Goal: Answer question/provide support: Share knowledge or assist other users

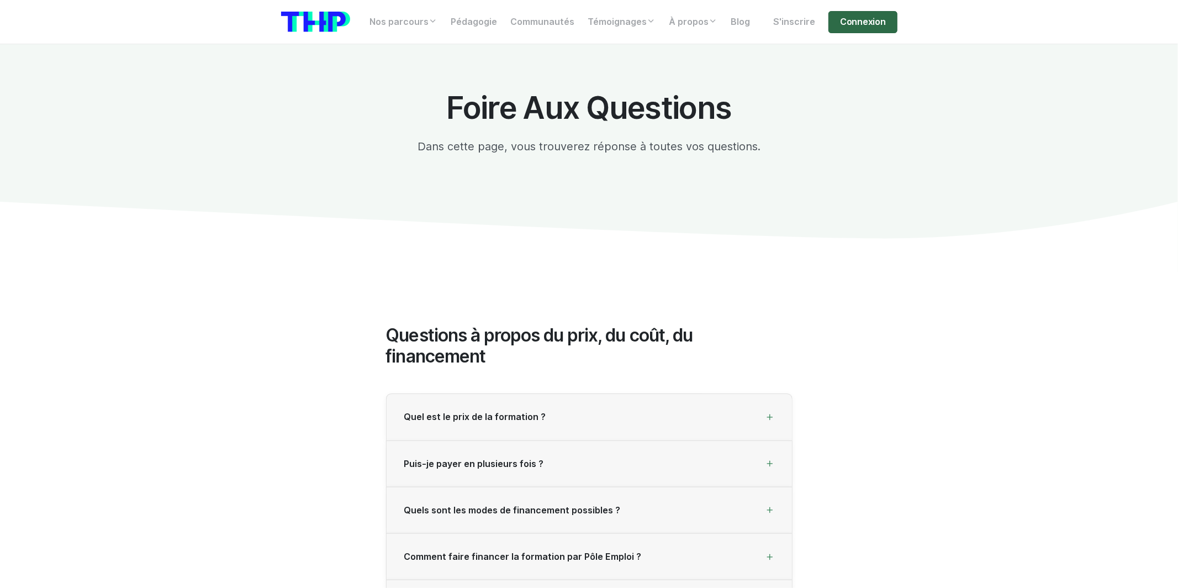
click at [842, 26] on link "Connexion" at bounding box center [863, 22] width 69 height 22
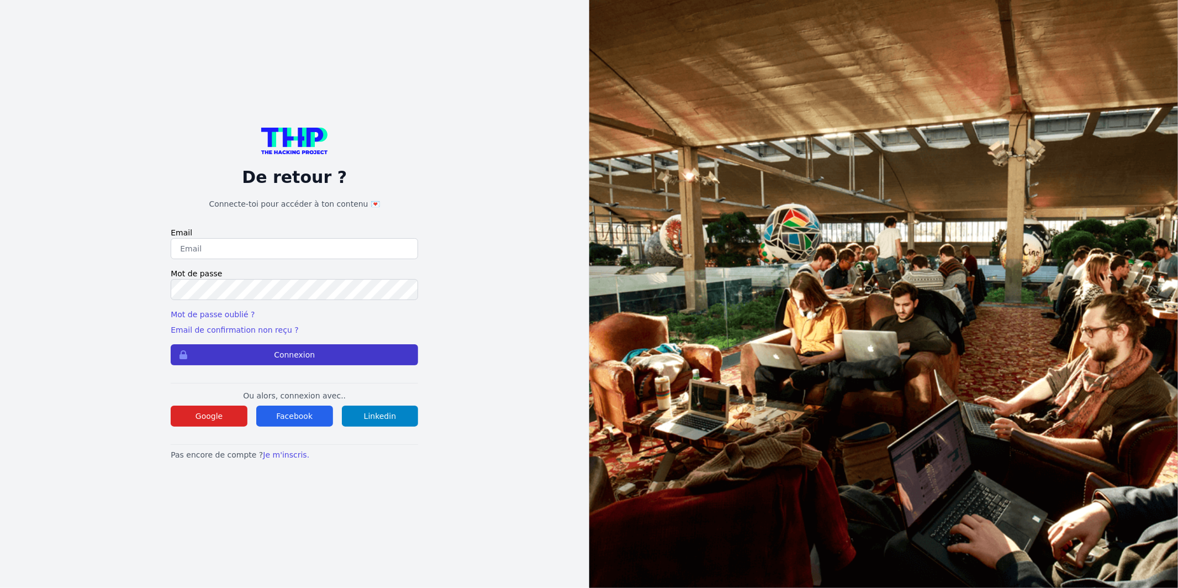
type input "Enzonatali75@gmail.com"
click at [386, 352] on button "Connexion" at bounding box center [294, 354] width 247 height 21
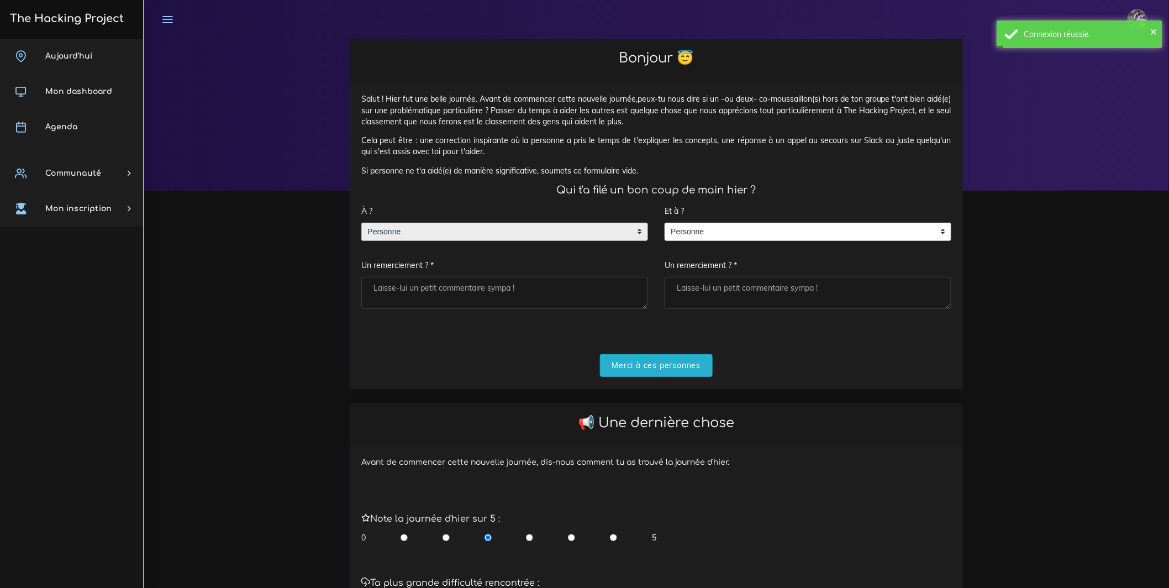
click at [535, 241] on span "Personne" at bounding box center [496, 232] width 269 height 18
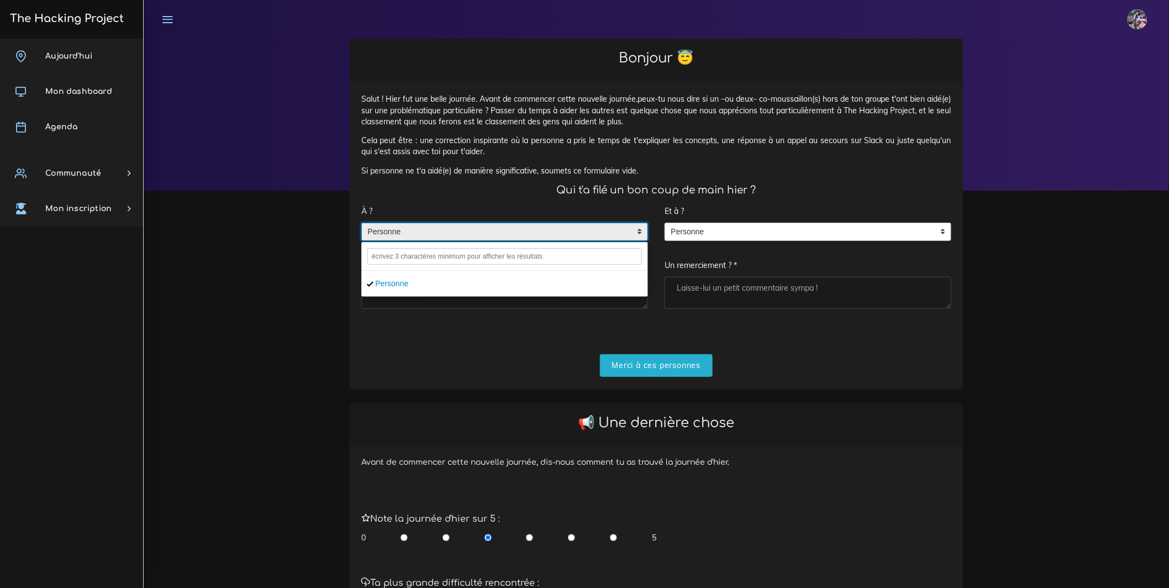
click at [531, 241] on span "Personne" at bounding box center [496, 232] width 269 height 18
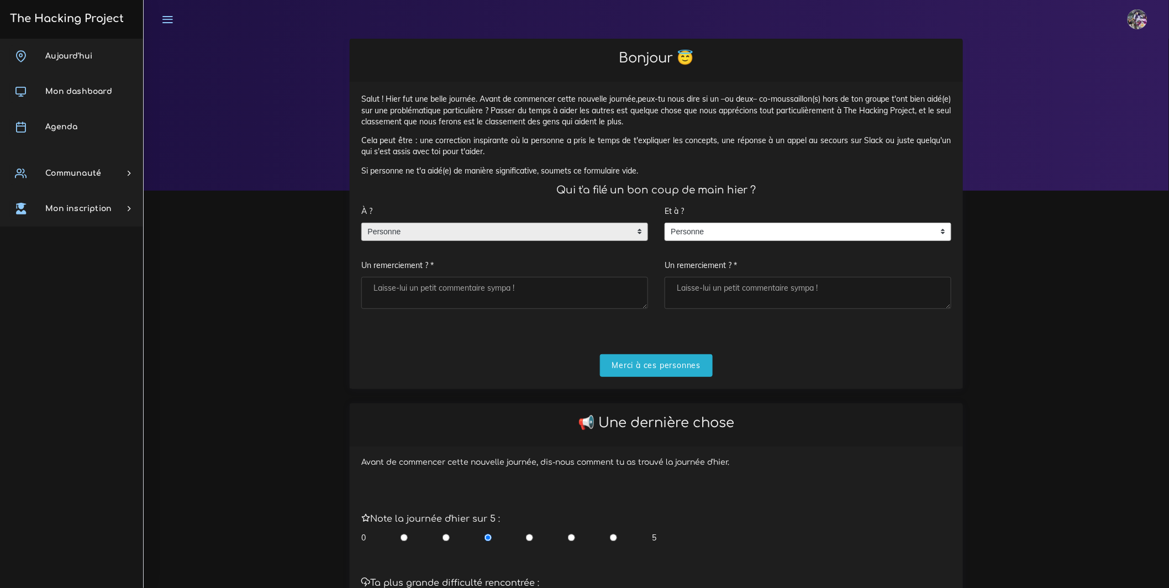
drag, startPoint x: 520, startPoint y: 313, endPoint x: 508, endPoint y: 298, distance: 18.9
click at [520, 309] on textarea "Un remerciement ? *" at bounding box center [504, 293] width 287 height 32
click at [508, 298] on textarea "Un remerciement ? *" at bounding box center [504, 293] width 287 height 32
click at [567, 241] on span "Personne" at bounding box center [496, 232] width 269 height 18
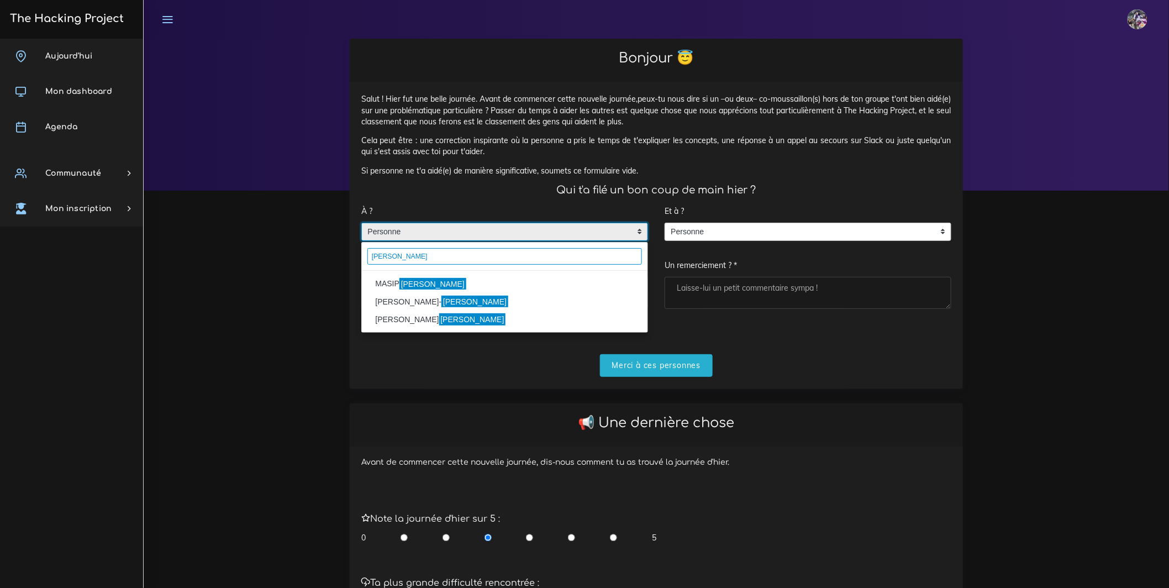
type input "pablo"
click at [517, 292] on li "MASIP Pablo" at bounding box center [505, 284] width 286 height 18
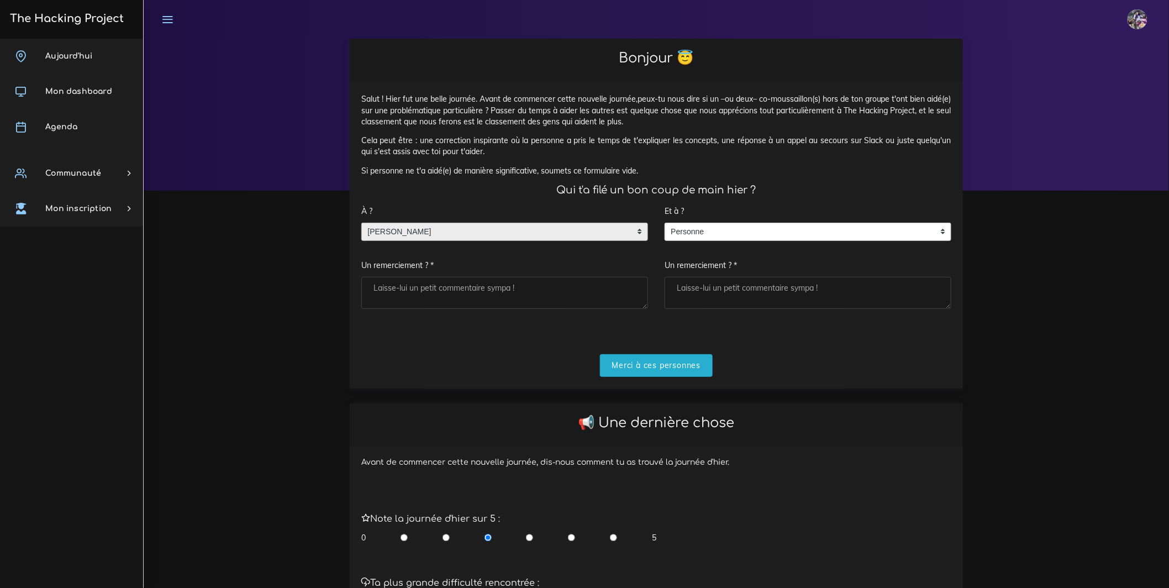
click at [856, 254] on div "Et à ? Personne Personne Personne Un remerciement ? *" at bounding box center [808, 254] width 287 height 109
click at [865, 238] on span "Personne" at bounding box center [799, 232] width 269 height 18
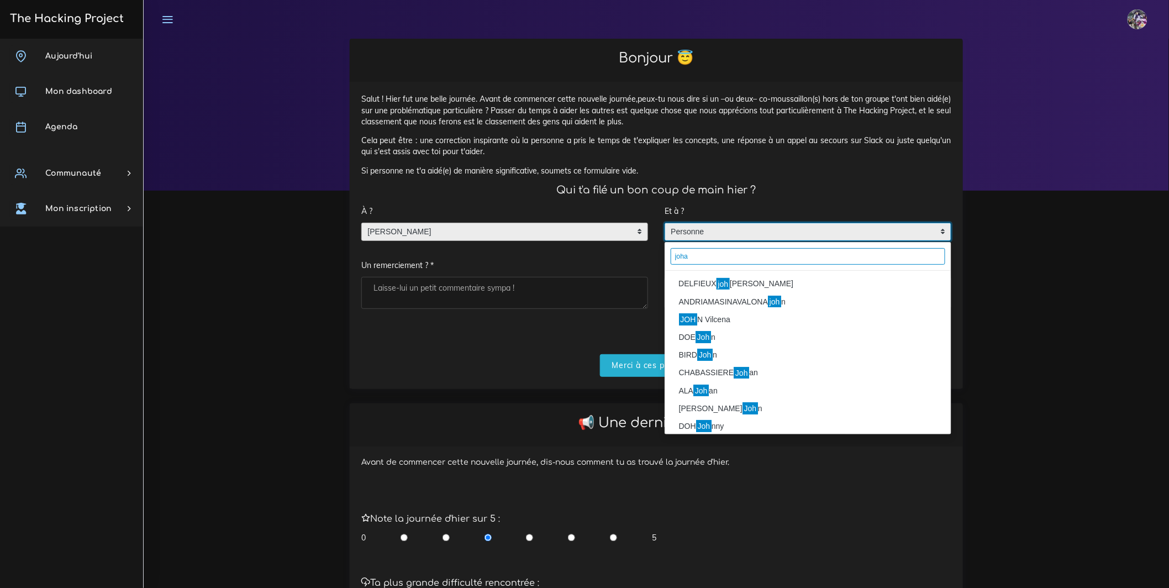
type input "joha"
click at [758, 292] on li "DELFIEUX joh anna" at bounding box center [808, 284] width 286 height 18
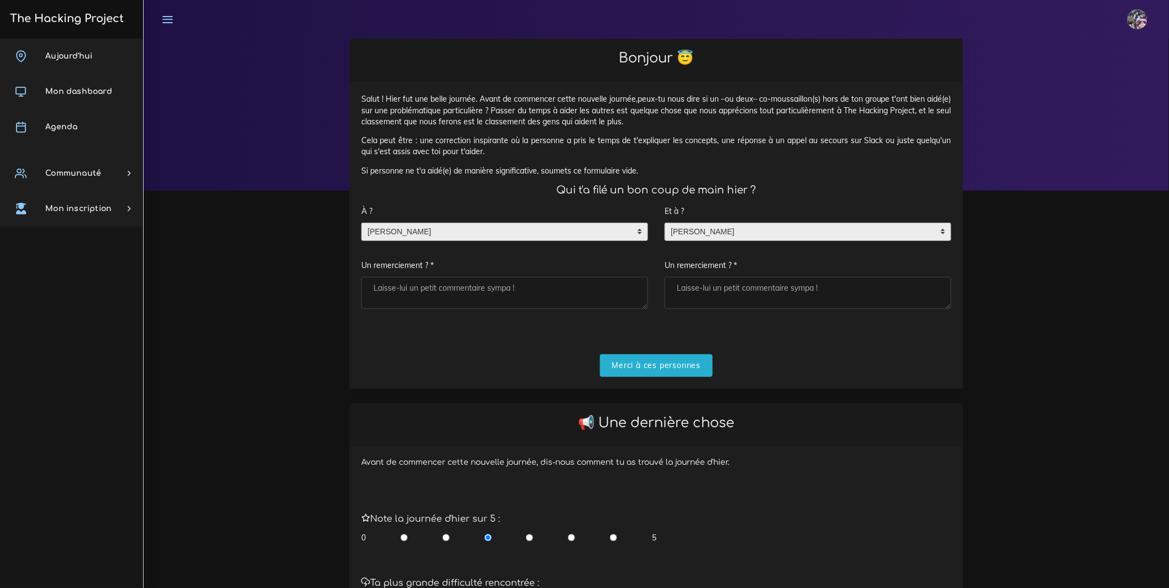
click at [613, 292] on textarea "Un remerciement ? *" at bounding box center [504, 293] width 287 height 32
type textarea "merci pour les tips bro!"
click at [766, 309] on textarea "Un remerciement ? *" at bounding box center [808, 293] width 287 height 32
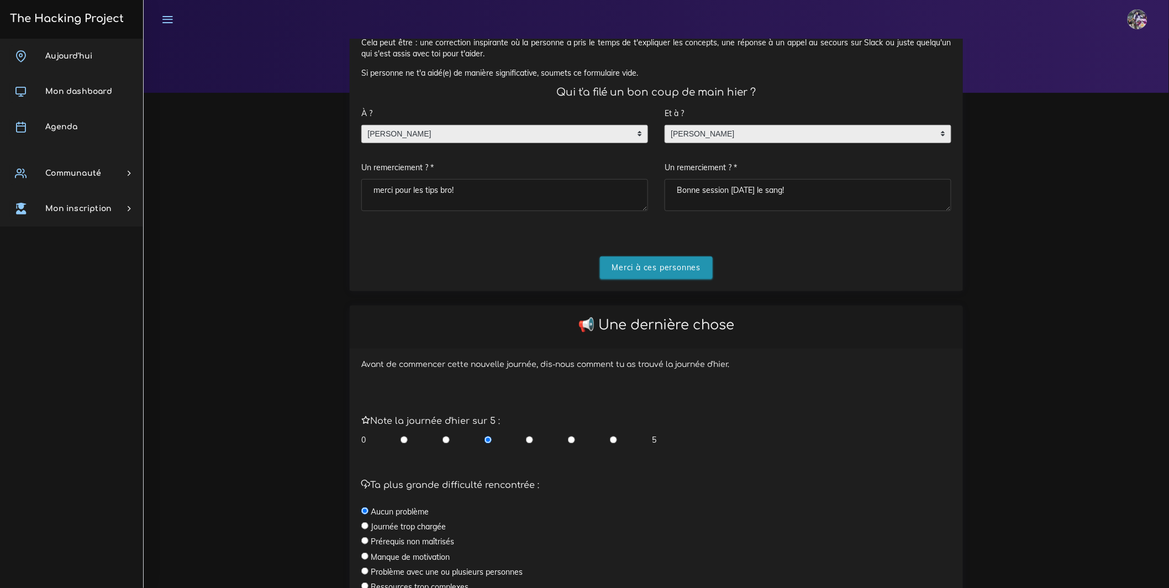
scroll to position [284, 0]
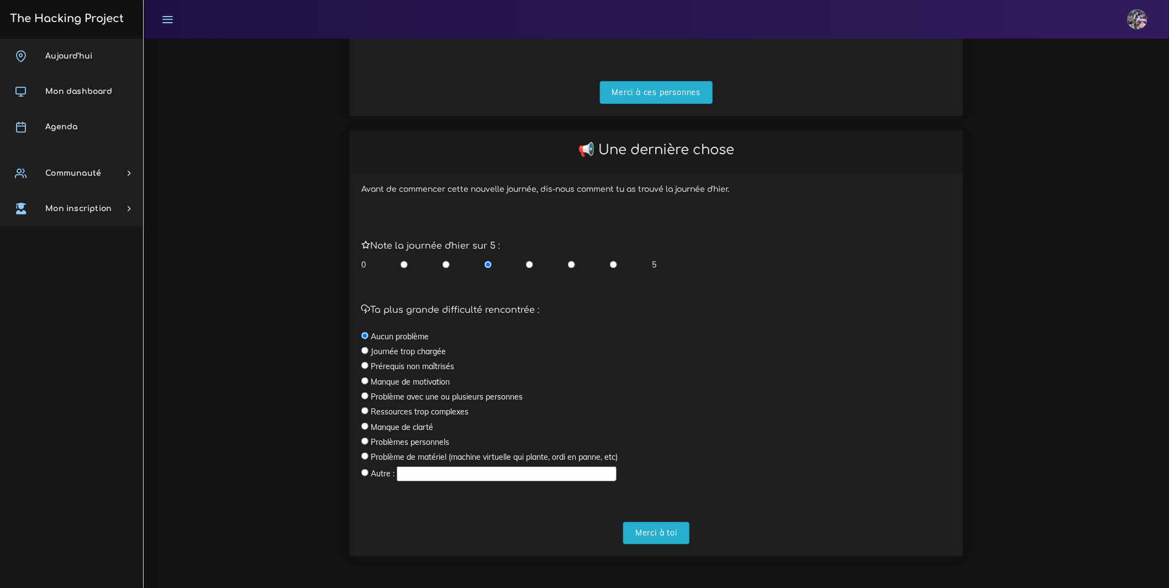
type textarea "Bonne session hier le sang!"
click at [617, 266] on input "radio" at bounding box center [613, 264] width 7 height 11
radio input "true"
click at [635, 92] on input "Merci à ces personnes" at bounding box center [656, 92] width 113 height 23
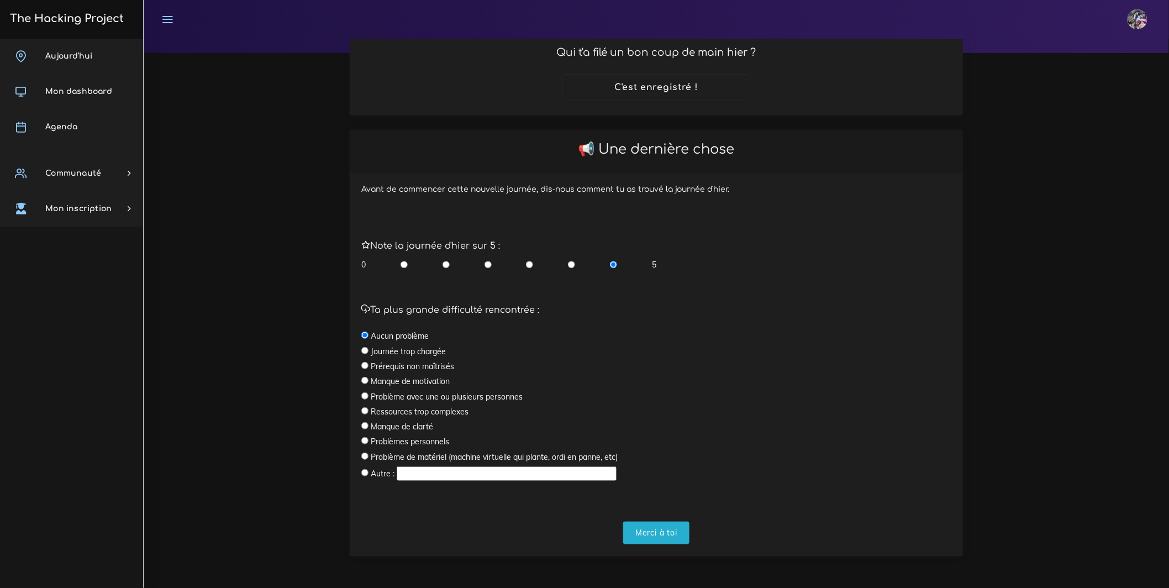
scroll to position [149, 0]
click at [655, 539] on input "Merci à toi" at bounding box center [656, 532] width 66 height 23
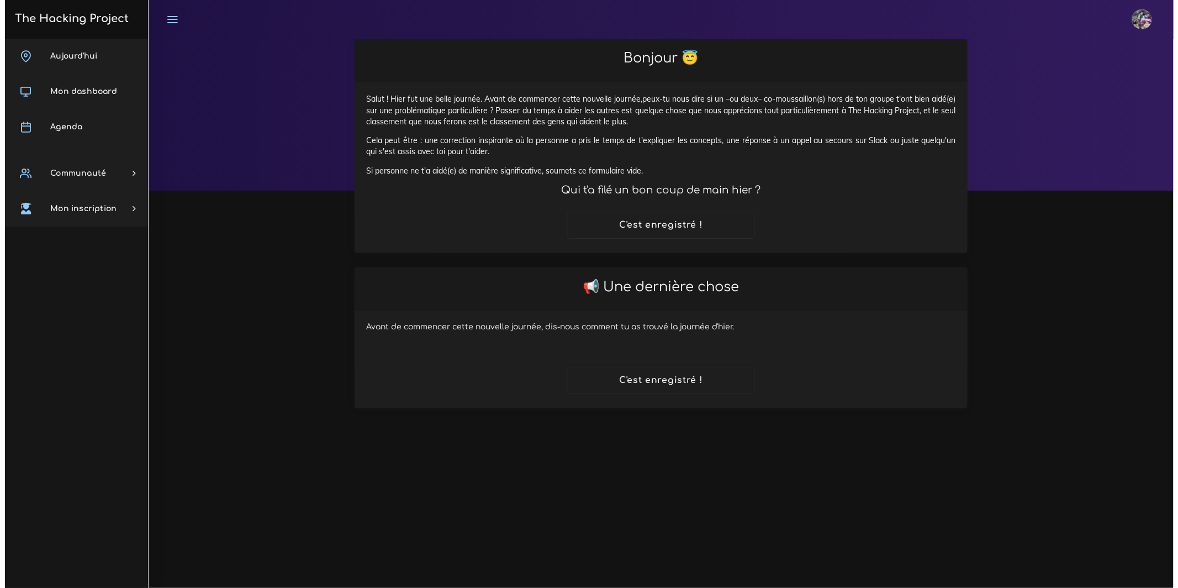
scroll to position [0, 0]
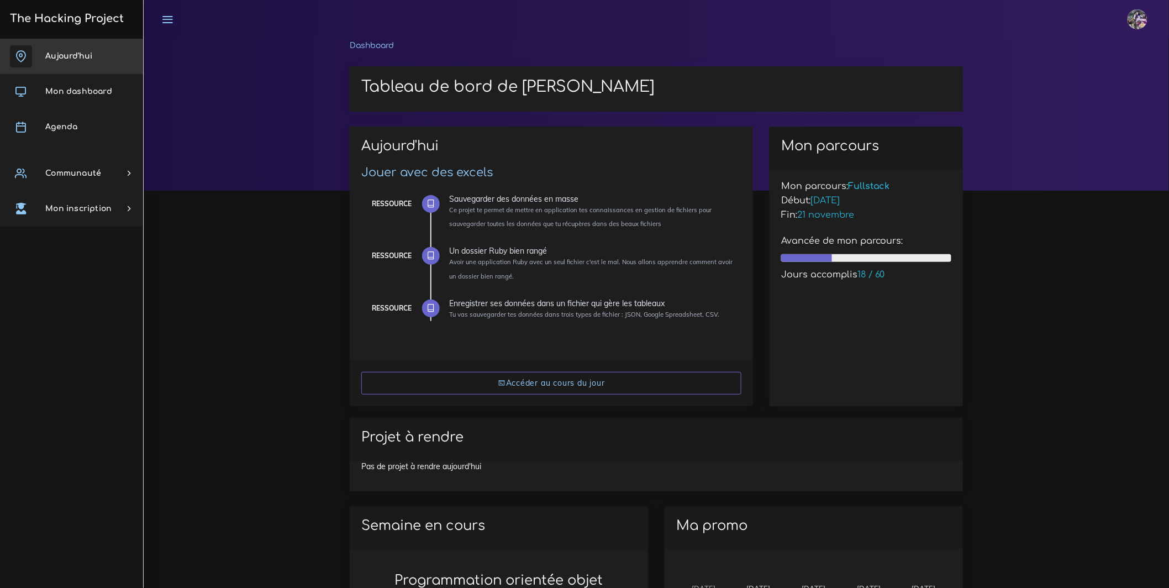
click at [130, 67] on link "Aujourd'hui" at bounding box center [71, 56] width 143 height 35
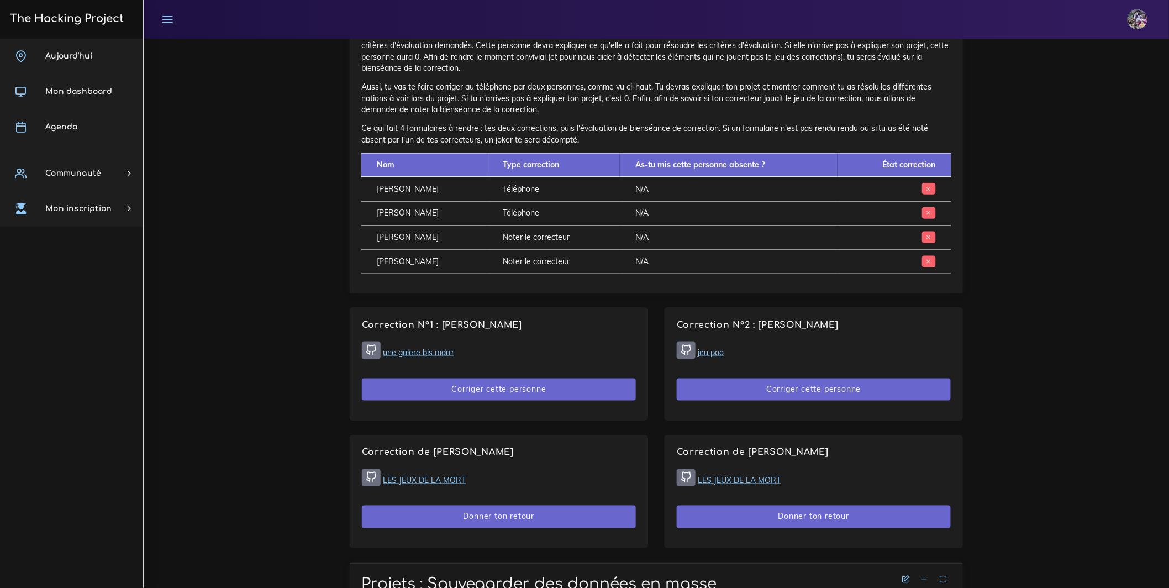
scroll to position [428, 0]
click at [414, 357] on link "une galere bis mdrrr" at bounding box center [418, 352] width 71 height 10
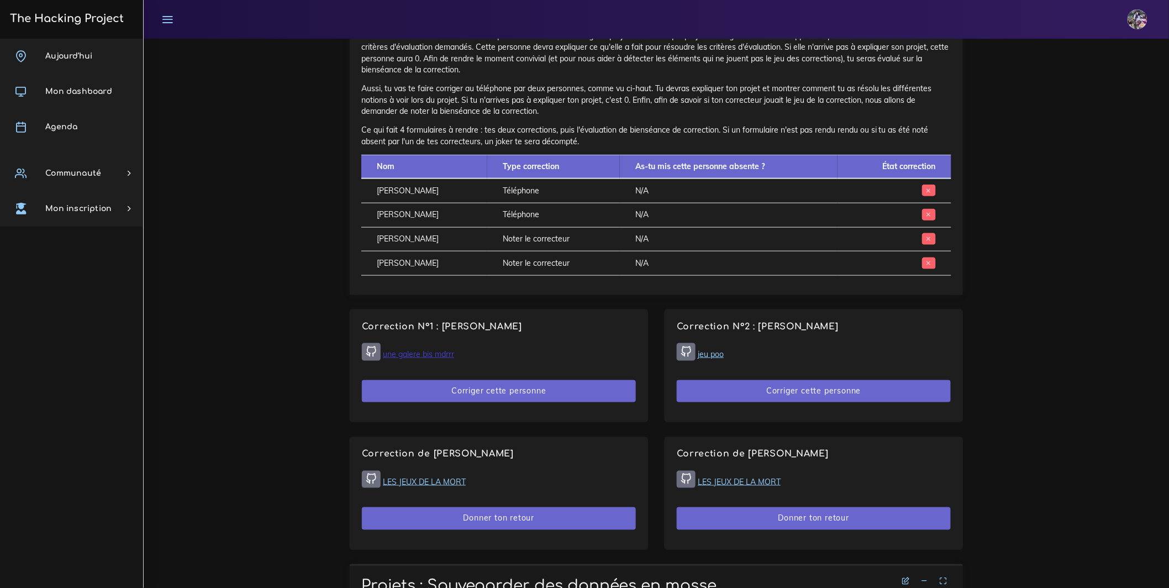
scroll to position [423, 0]
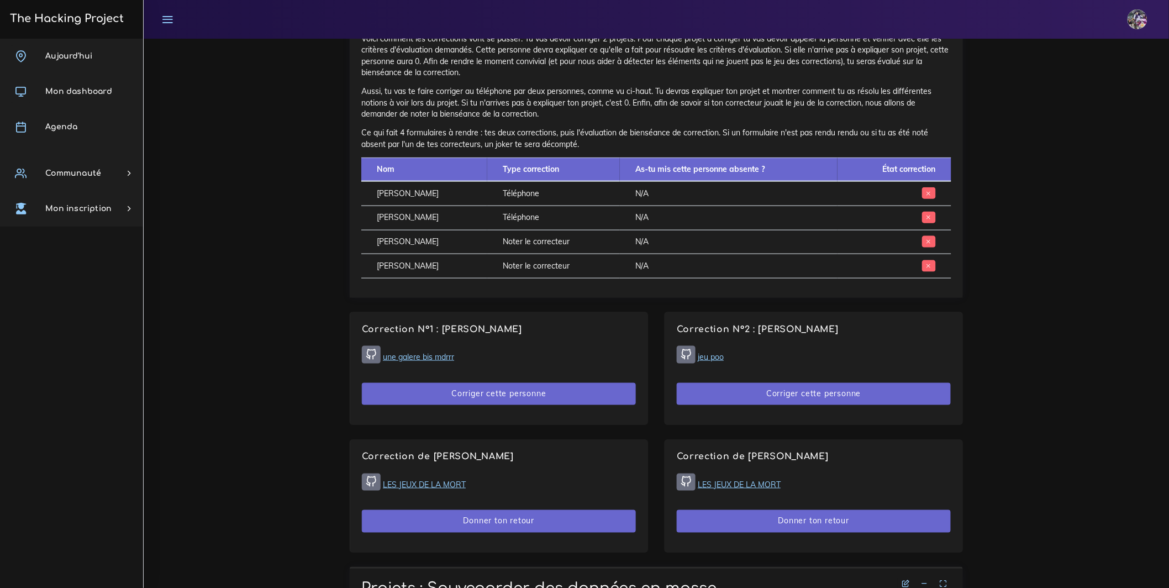
click at [713, 362] on link "jeu poo" at bounding box center [711, 357] width 26 height 10
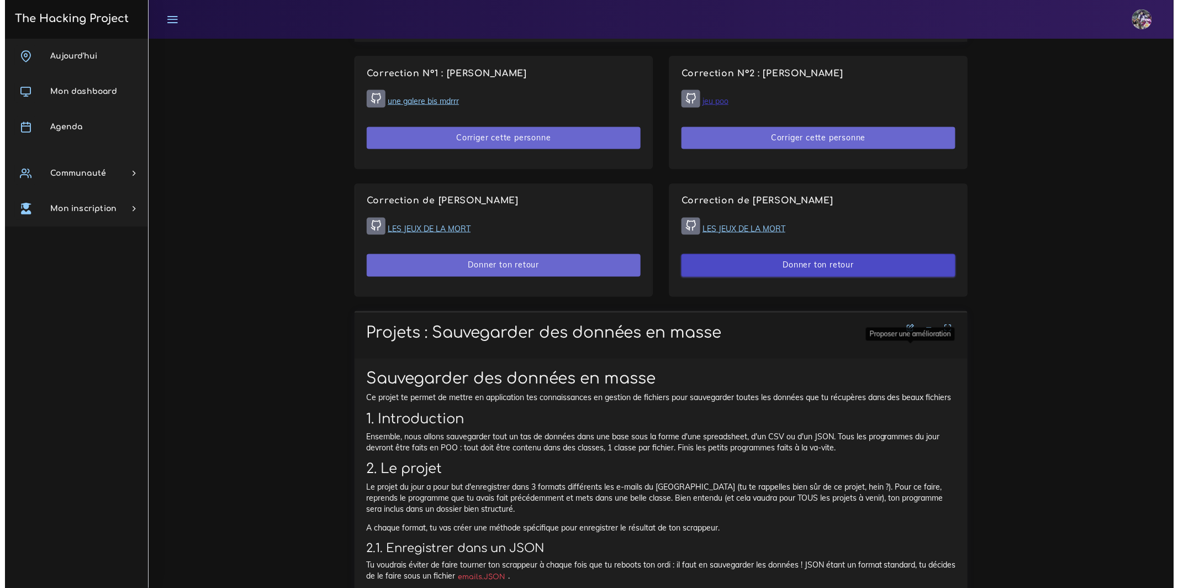
scroll to position [667, 0]
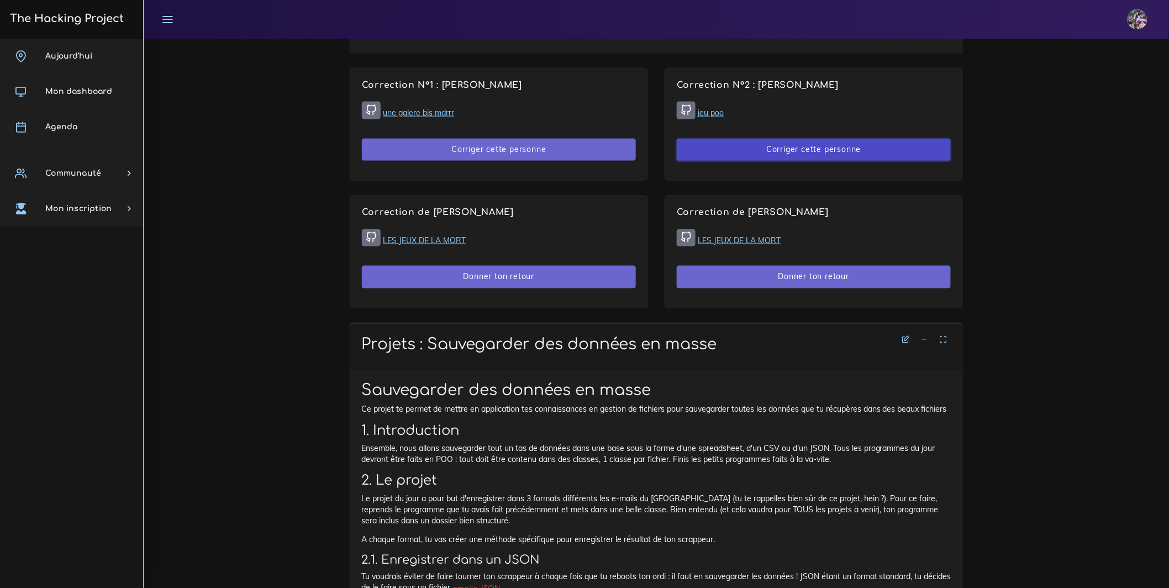
click at [798, 161] on button "Corriger cette personne" at bounding box center [814, 150] width 274 height 23
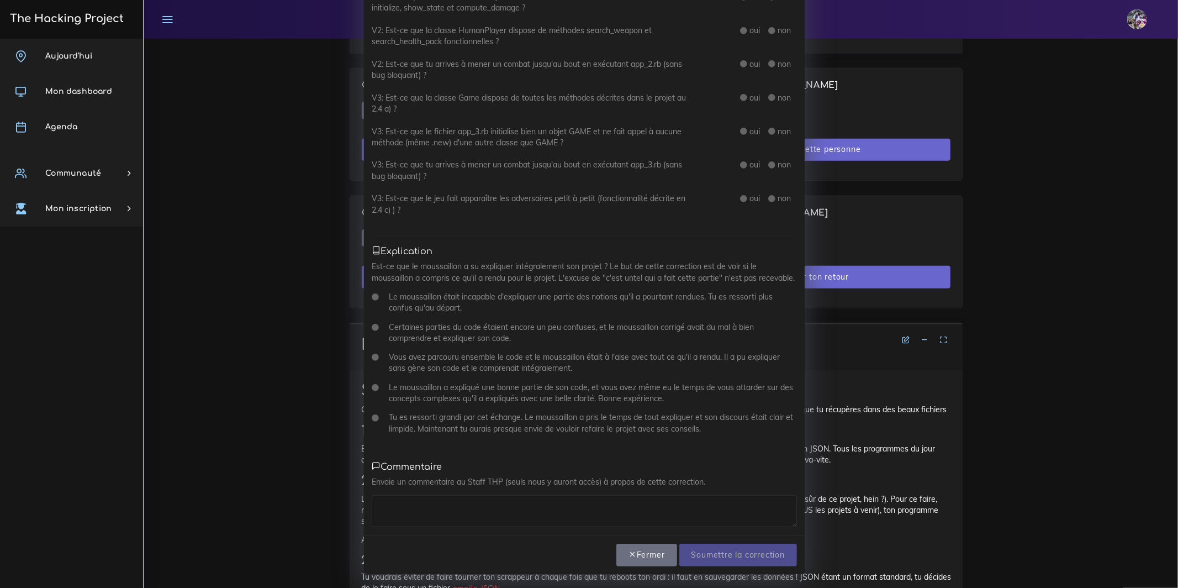
scroll to position [407, 0]
click at [251, 304] on div "Correction N° 2 : Pablo MASIP × Présence As-tu réussi à avoir Pablo au téléphon…" at bounding box center [589, 294] width 1178 height 588
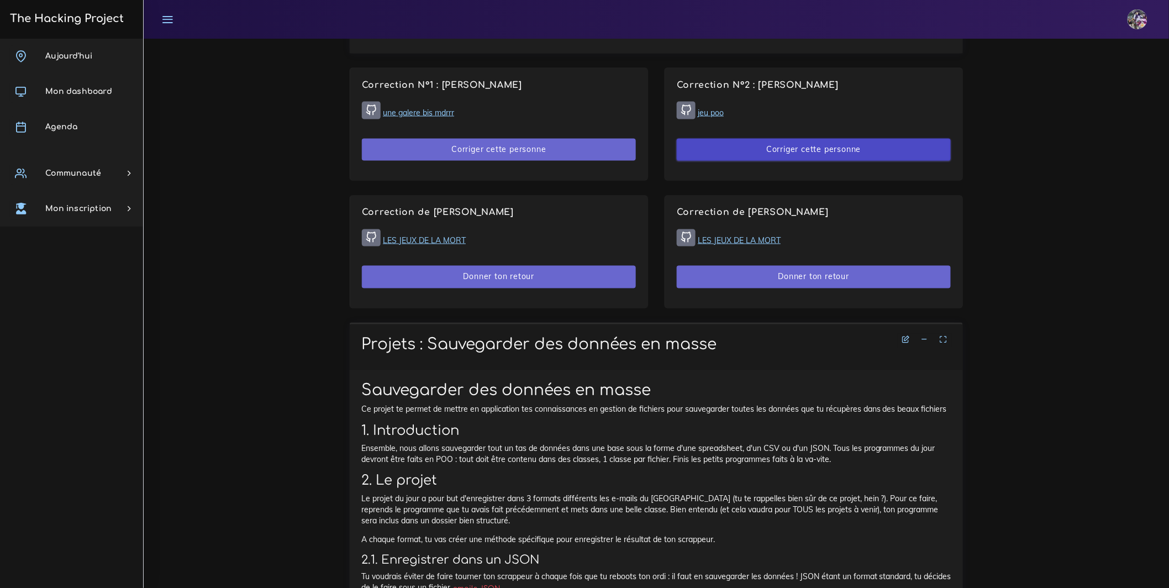
click at [873, 161] on button "Corriger cette personne" at bounding box center [814, 150] width 274 height 23
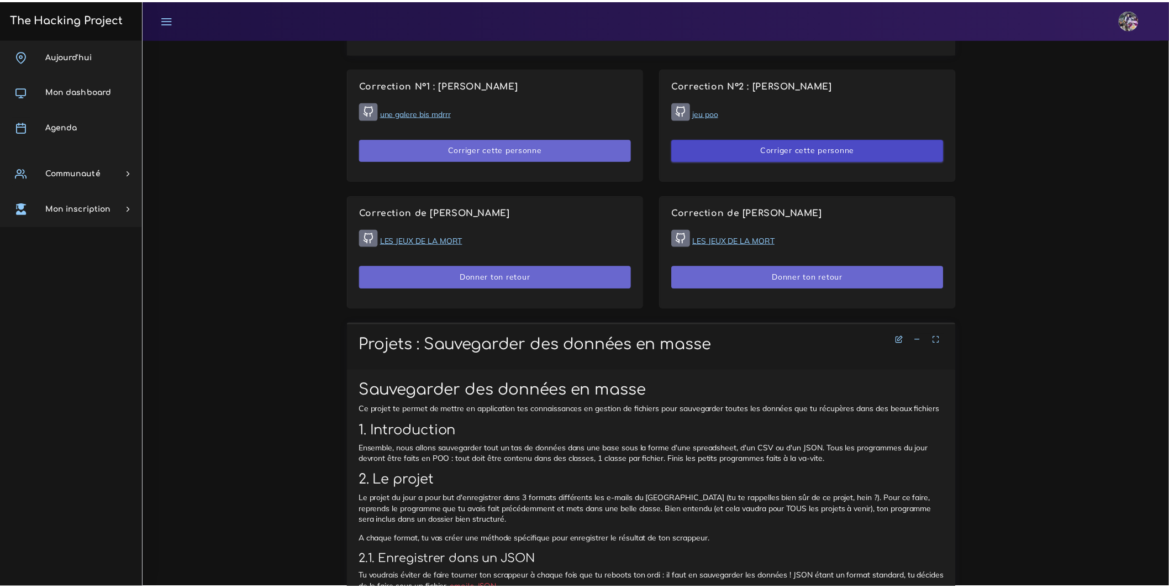
scroll to position [0, 0]
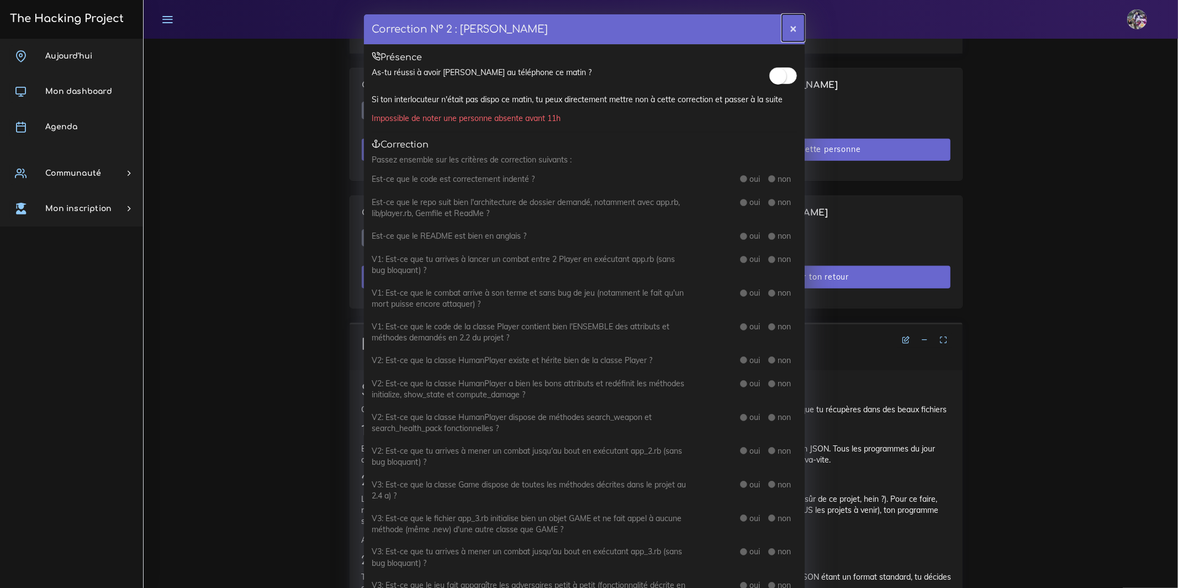
click at [784, 24] on button "×" at bounding box center [793, 27] width 23 height 27
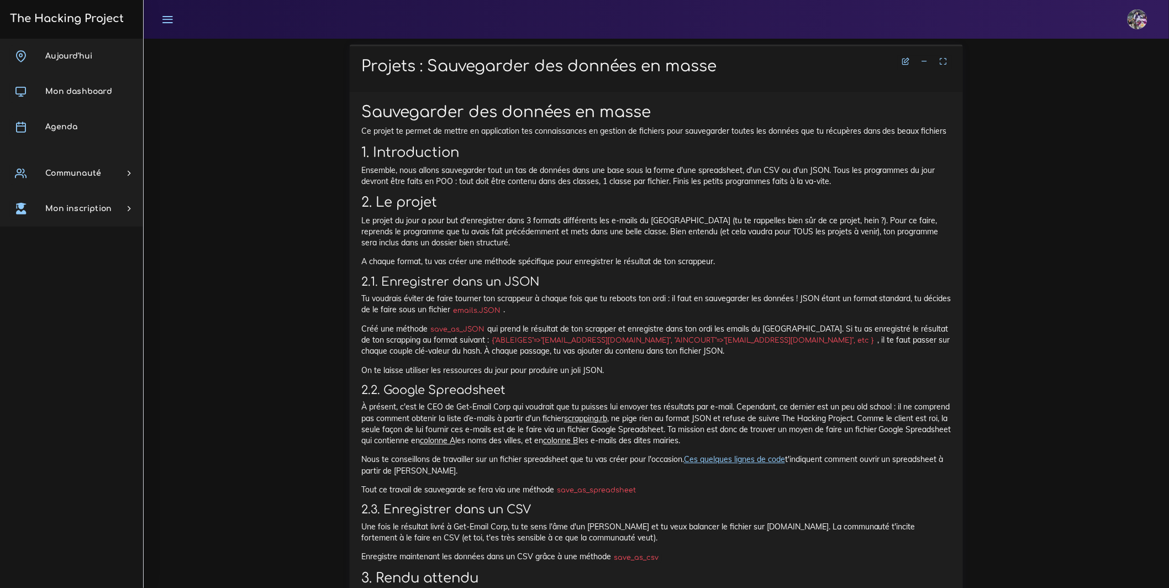
scroll to position [946, 0]
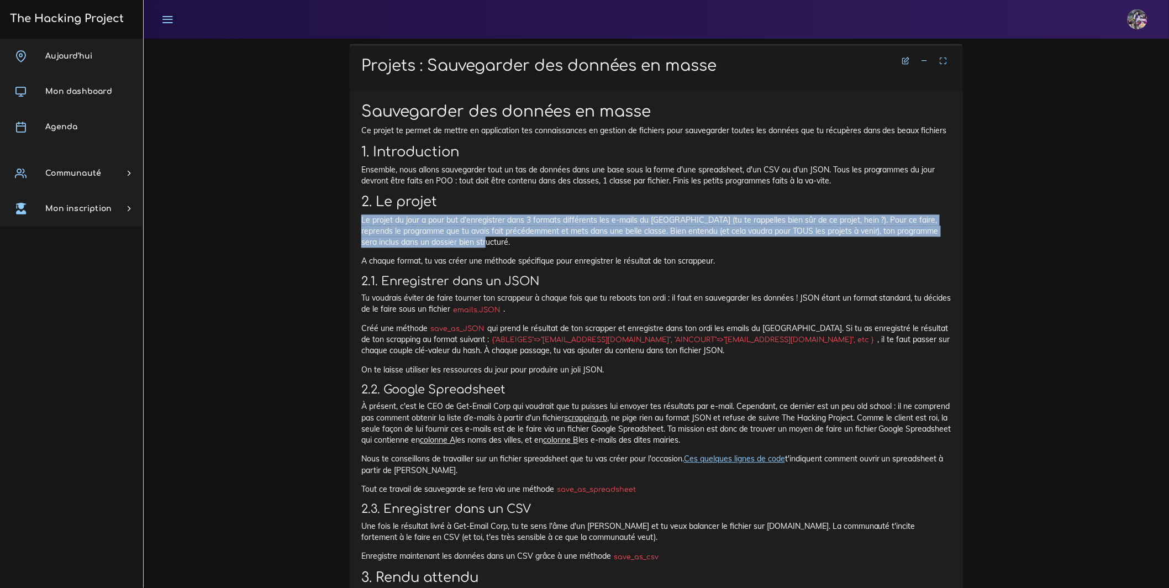
drag, startPoint x: 363, startPoint y: 271, endPoint x: 591, endPoint y: 296, distance: 229.5
click at [591, 248] on p "Le projet du jour a pour but d'enregistrer dans 3 formats différents les e-mail…" at bounding box center [656, 231] width 590 height 34
click at [592, 248] on p "Le projet du jour a pour but d'enregistrer dans 3 formats différents les e-mail…" at bounding box center [656, 231] width 590 height 34
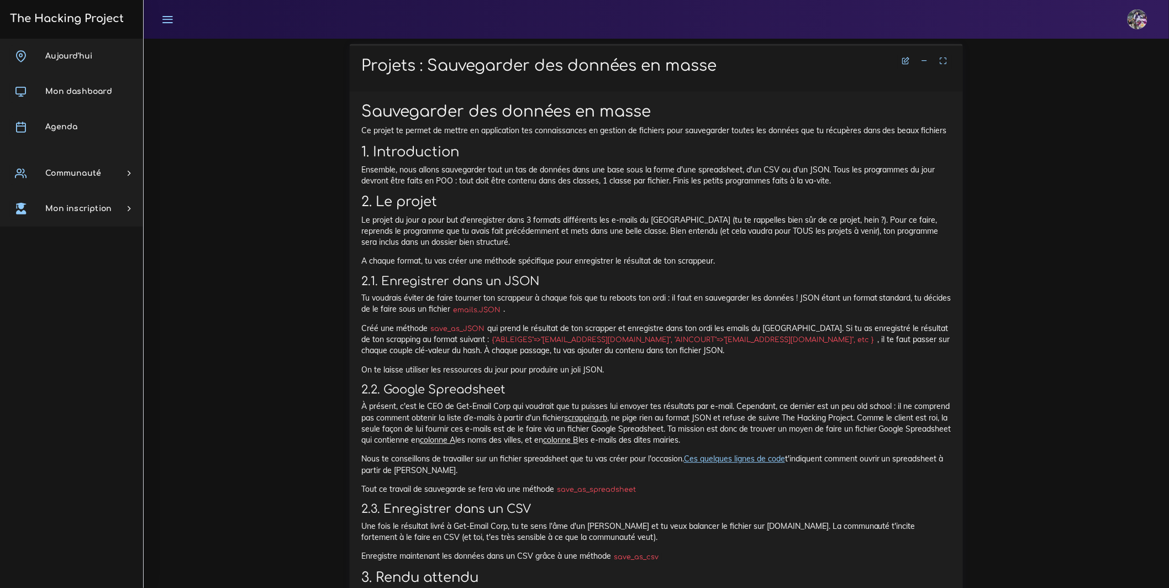
click at [892, 248] on p "Le projet du jour a pour but d'enregistrer dans 3 formats différents les e-mail…" at bounding box center [656, 231] width 590 height 34
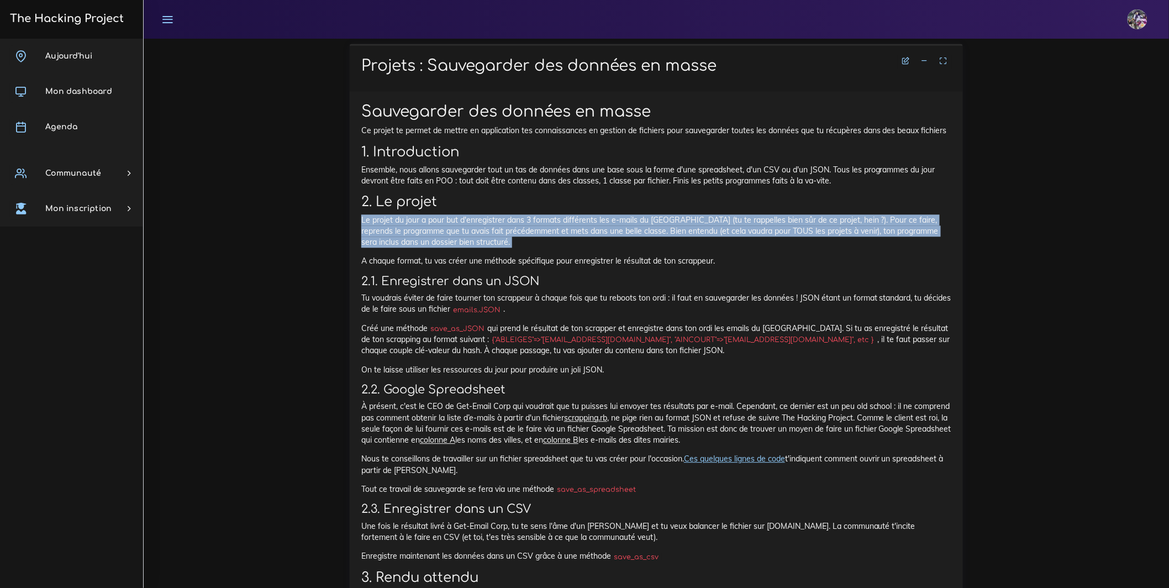
click at [892, 248] on p "Le projet du jour a pour but d'enregistrer dans 3 formats différents les e-mail…" at bounding box center [656, 231] width 590 height 34
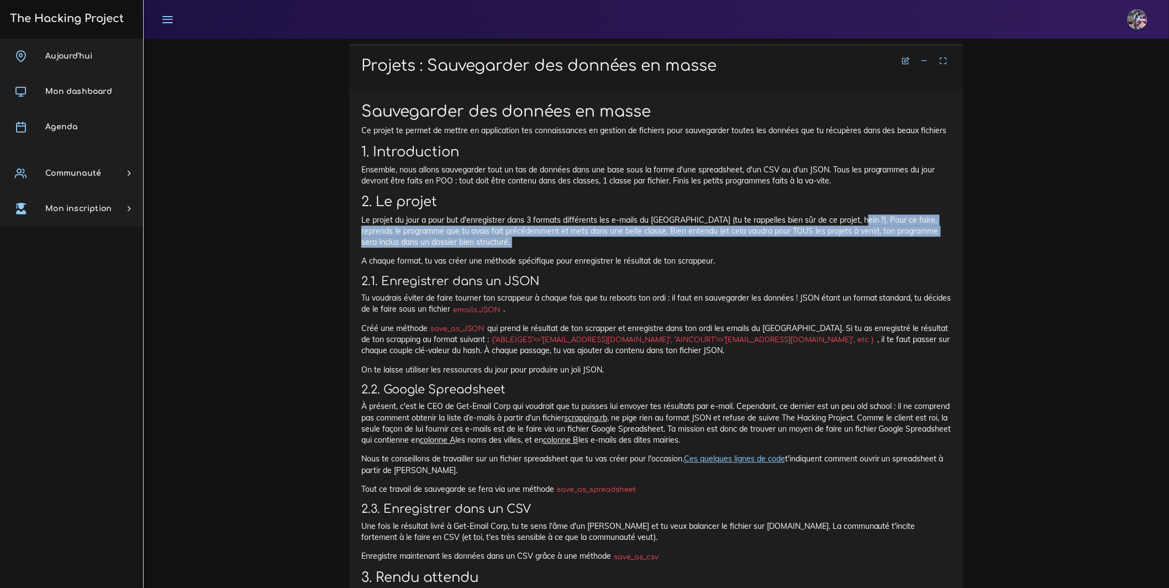
click at [894, 248] on p "Le projet du jour a pour but d'enregistrer dans 3 formats différents les e-mail…" at bounding box center [656, 231] width 590 height 34
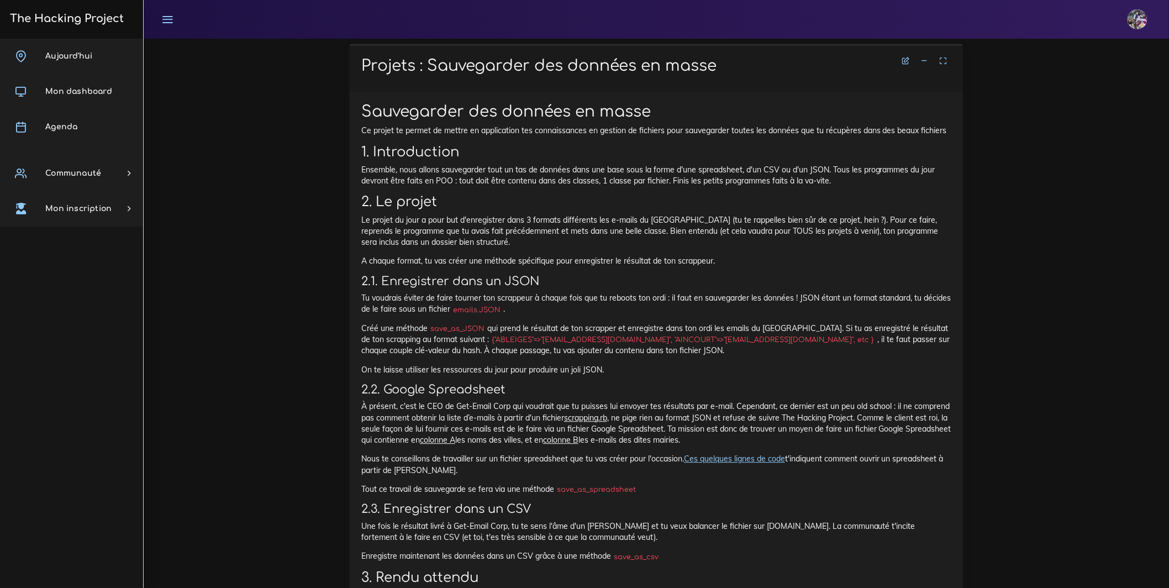
click at [913, 266] on p "A chaque format, tu vas créer une méthode spécifique pour enregistrer le résult…" at bounding box center [656, 260] width 590 height 11
click at [846, 248] on p "Le projet du jour a pour but d'enregistrer dans 3 formats différents les e-mail…" at bounding box center [656, 231] width 590 height 34
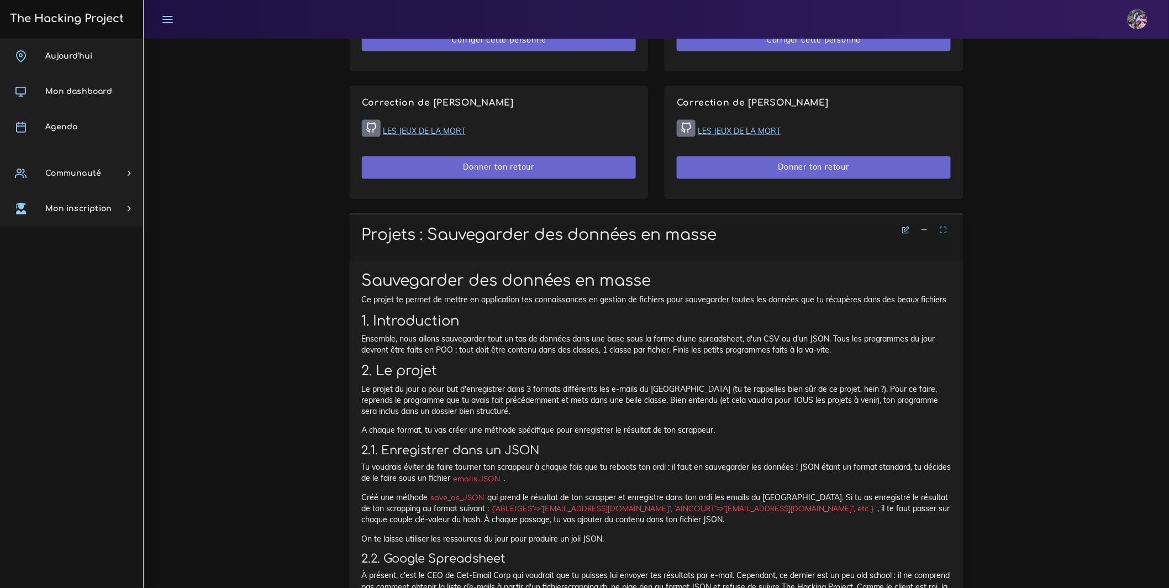
scroll to position [987, 0]
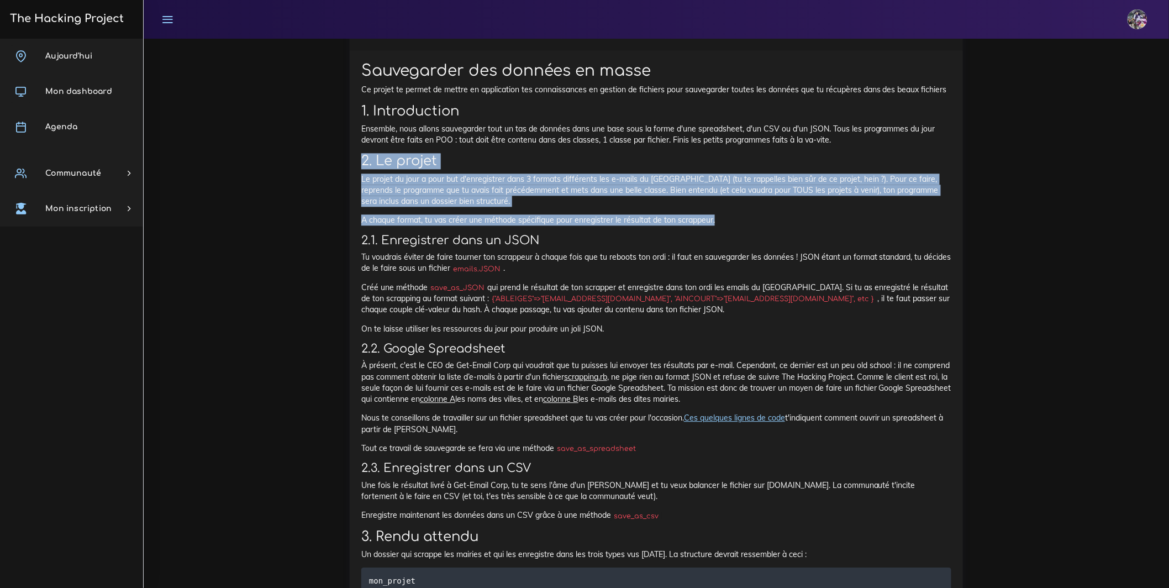
drag, startPoint x: 363, startPoint y: 212, endPoint x: 751, endPoint y: 283, distance: 394.4
click at [751, 283] on div "Sauvegarder des données en masse Ce projet te permet de mettre en application t…" at bounding box center [656, 465] width 613 height 830
click at [751, 225] on p "A chaque format, tu vas créer une méthode spécifique pour enregistrer le résult…" at bounding box center [656, 219] width 590 height 11
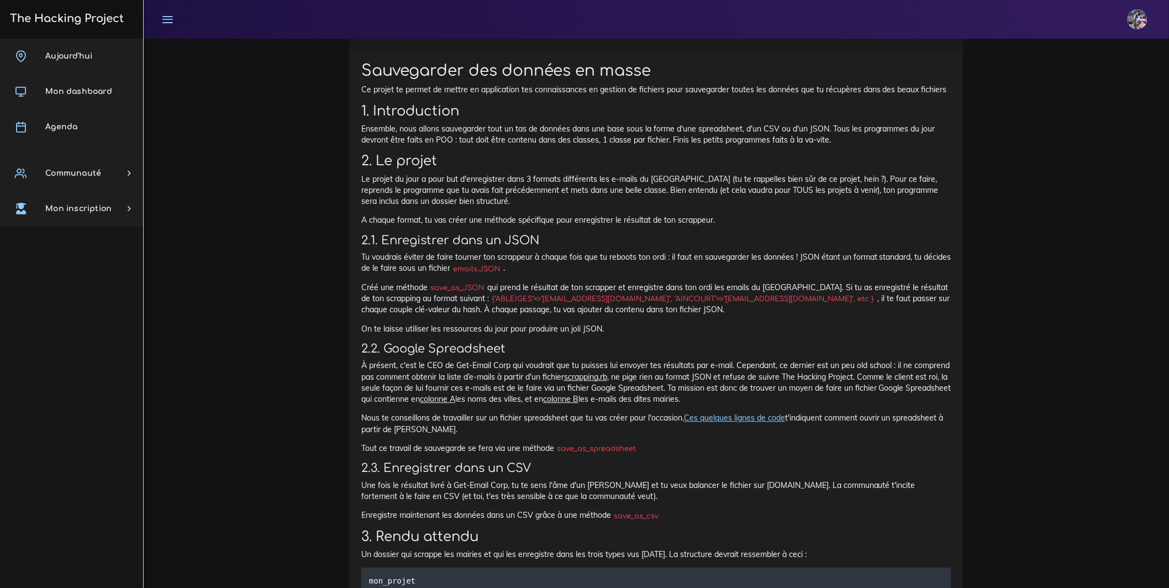
click at [751, 225] on p "A chaque format, tu vas créer une méthode spécifique pour enregistrer le résult…" at bounding box center [656, 219] width 590 height 11
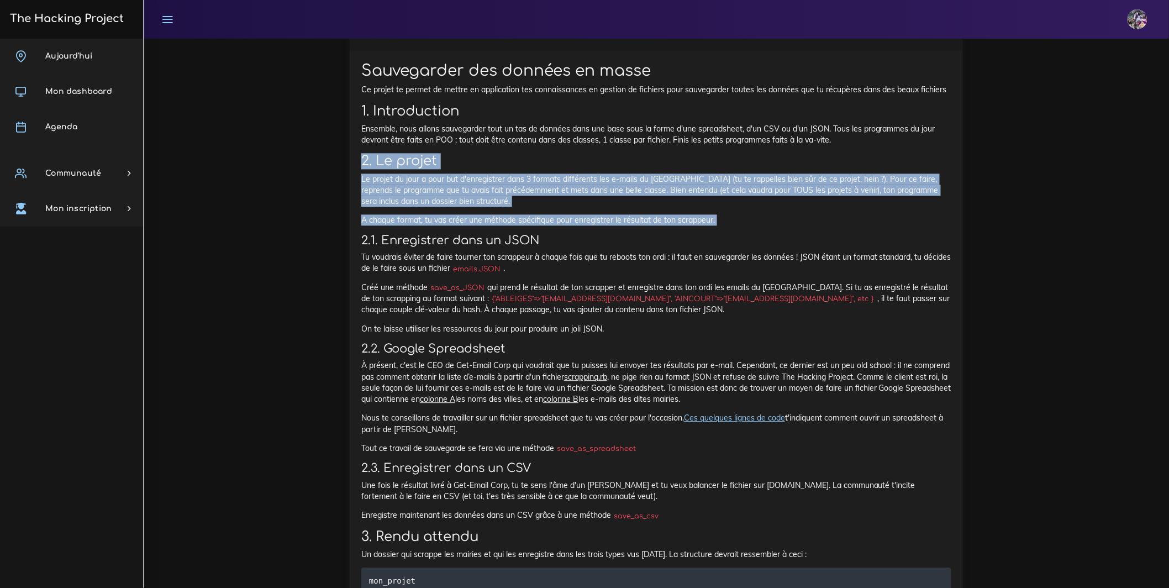
drag, startPoint x: 751, startPoint y: 281, endPoint x: 355, endPoint y: 201, distance: 404.8
click at [355, 201] on div "Sauvegarder des données en masse Ce projet te permet de mettre en application t…" at bounding box center [656, 465] width 613 height 830
click at [757, 207] on p "Le projet du jour a pour but d'enregistrer dans 3 formats différents les e-mail…" at bounding box center [656, 190] width 590 height 34
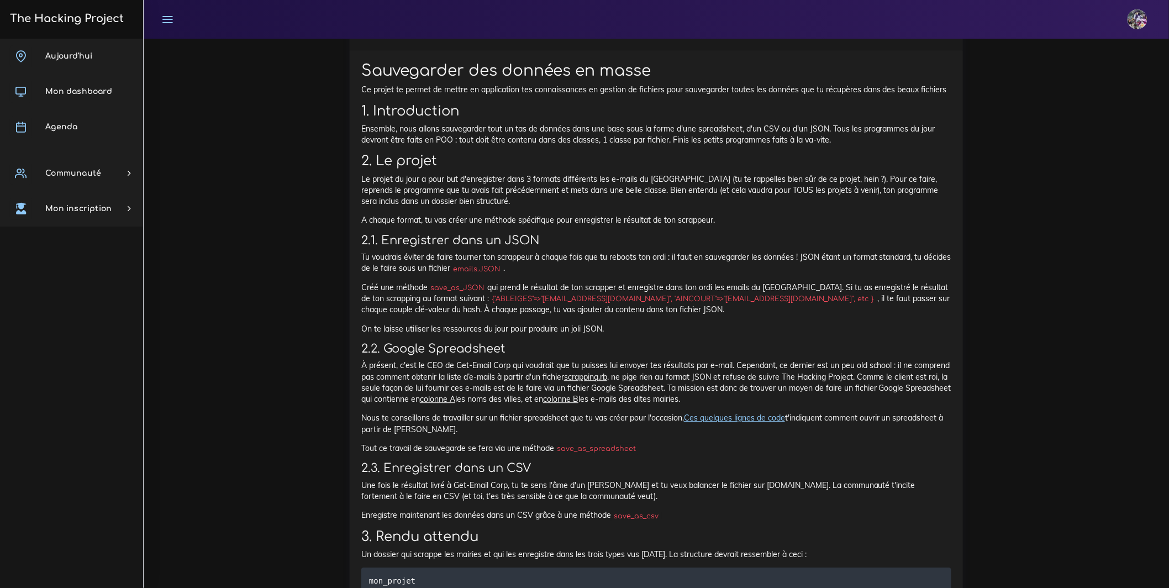
drag, startPoint x: 895, startPoint y: 231, endPoint x: 888, endPoint y: 272, distance: 41.5
click at [888, 272] on div "Sauvegarder des données en masse Ce projet te permet de mettre en application t…" at bounding box center [656, 461] width 590 height 799
click at [445, 207] on p "Le projet du jour a pour but d'enregistrer dans 3 formats différents les e-mail…" at bounding box center [656, 190] width 590 height 34
click at [371, 207] on p "Le projet du jour a pour but d'enregistrer dans 3 formats différents les e-mail…" at bounding box center [656, 190] width 590 height 34
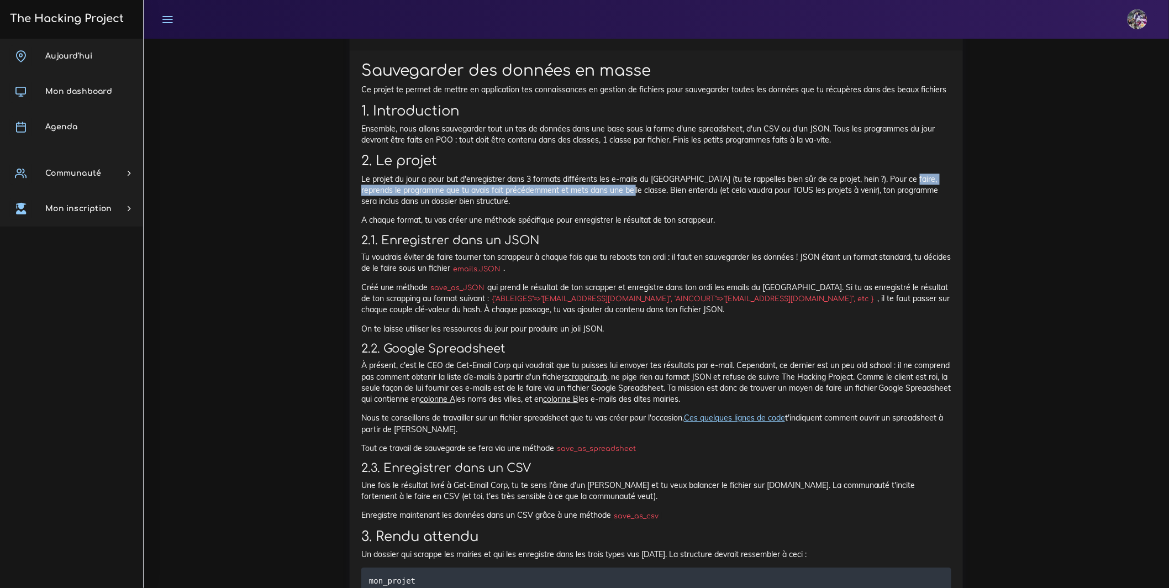
drag, startPoint x: 363, startPoint y: 244, endPoint x: 689, endPoint y: 251, distance: 326.6
click at [689, 207] on p "Le projet du jour a pour but d'enregistrer dans 3 formats différents les e-mail…" at bounding box center [656, 190] width 590 height 34
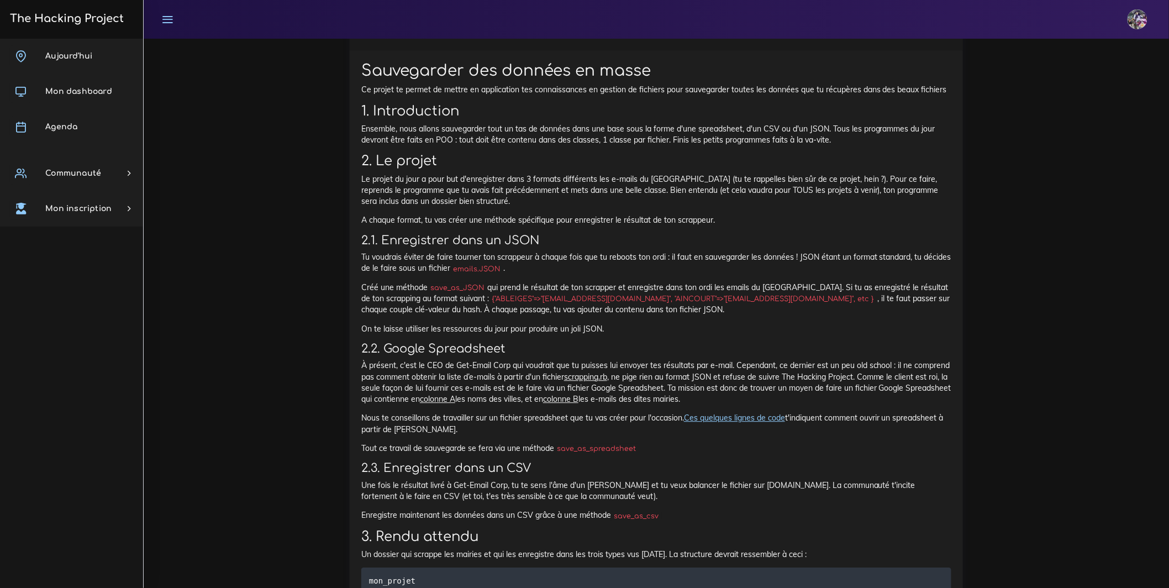
click at [692, 207] on p "Le projet du jour a pour but d'enregistrer dans 3 formats différents les e-mail…" at bounding box center [656, 190] width 590 height 34
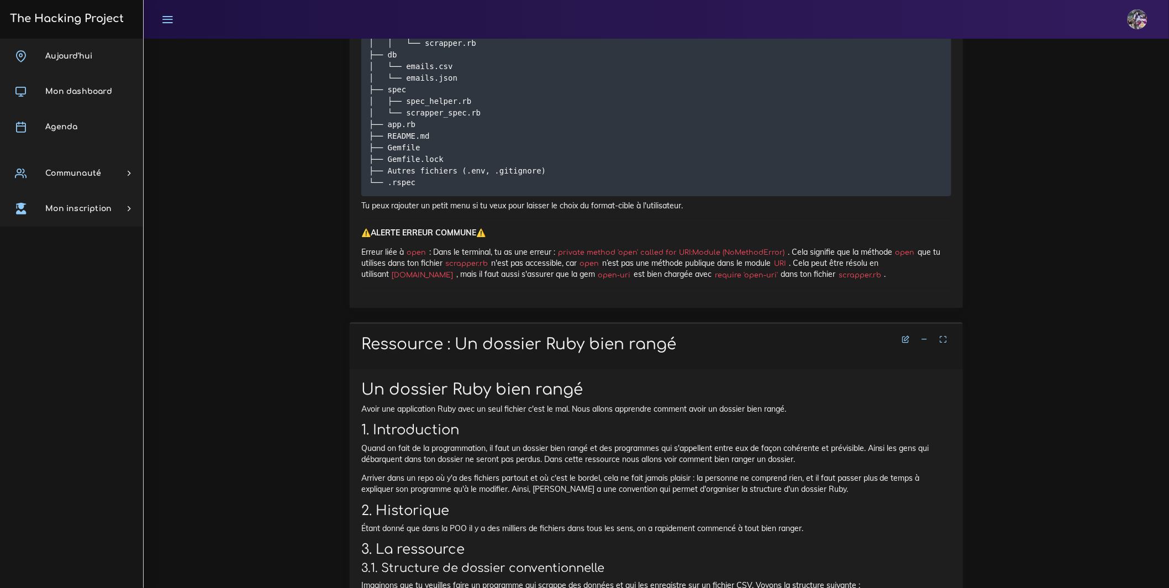
scroll to position [0, 0]
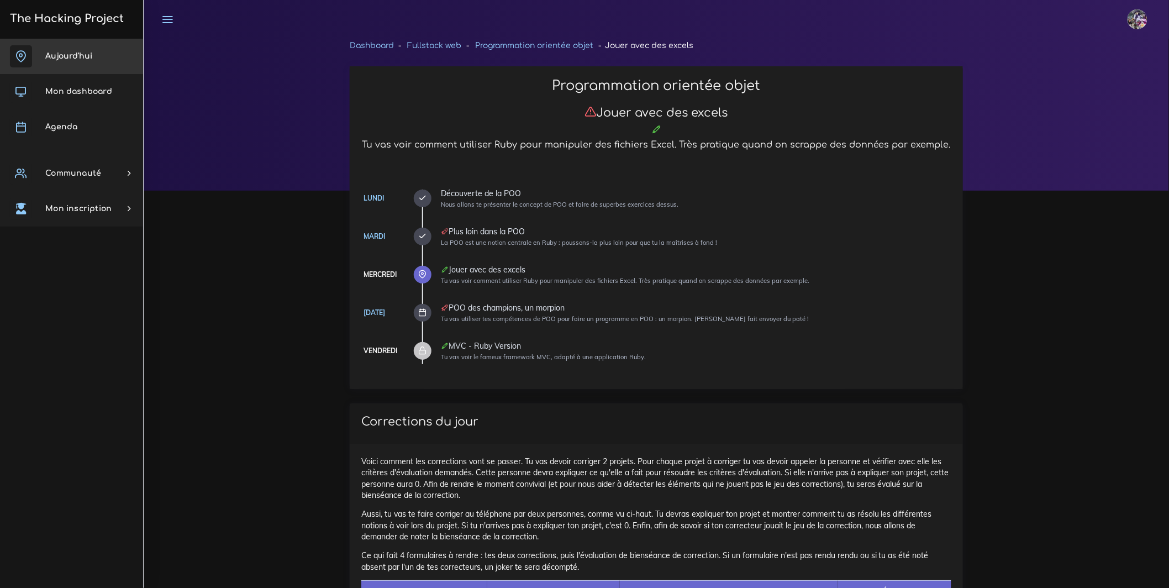
click at [46, 65] on link "Aujourd'hui" at bounding box center [71, 56] width 143 height 35
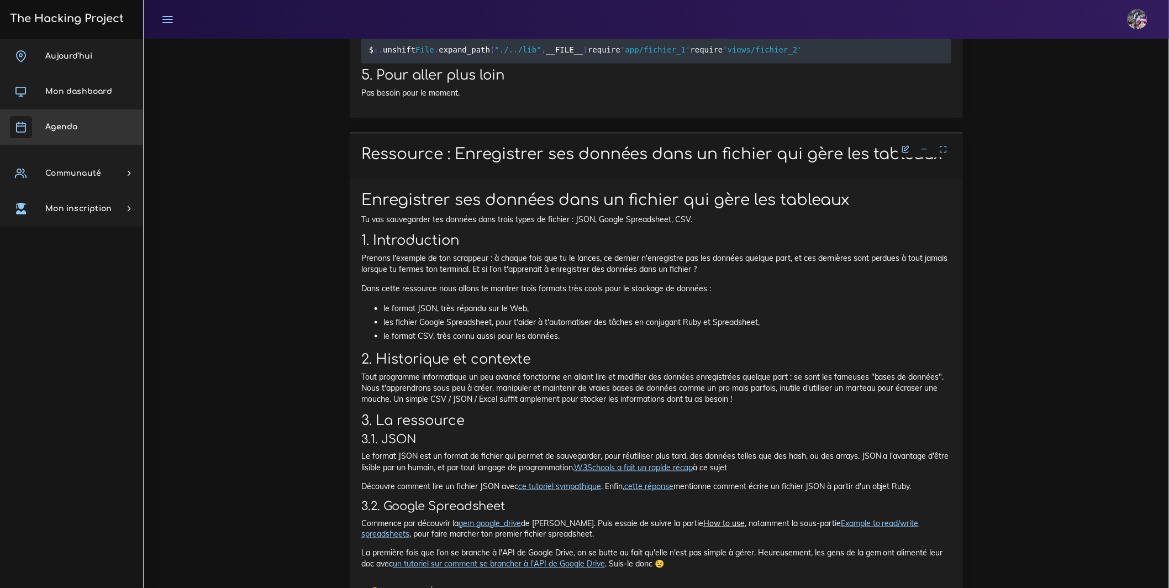
scroll to position [3708, 0]
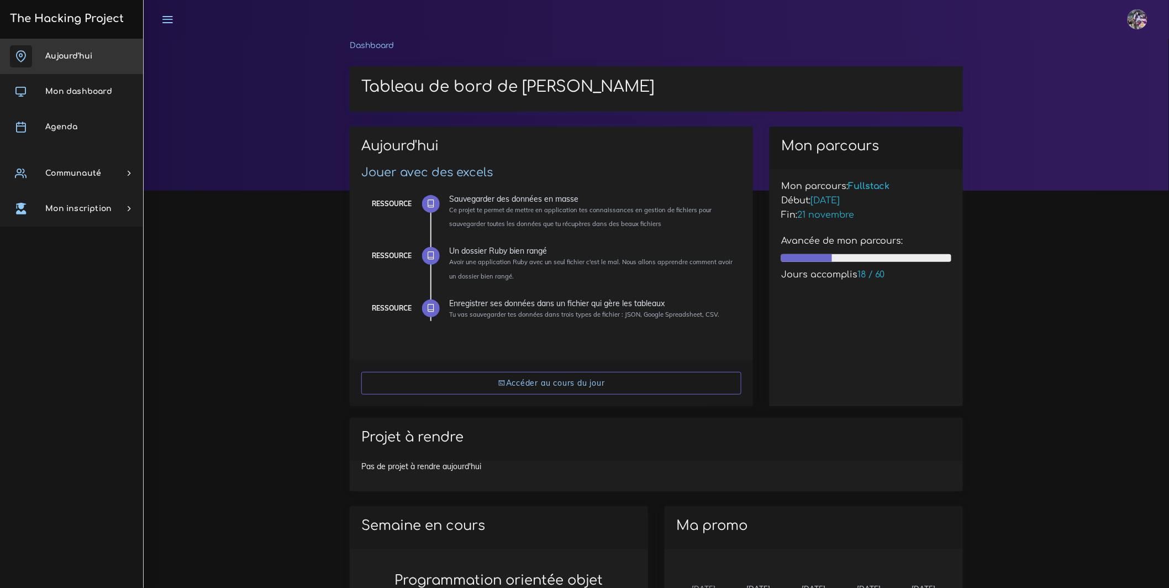
click at [34, 67] on link "Aujourd'hui" at bounding box center [71, 56] width 143 height 35
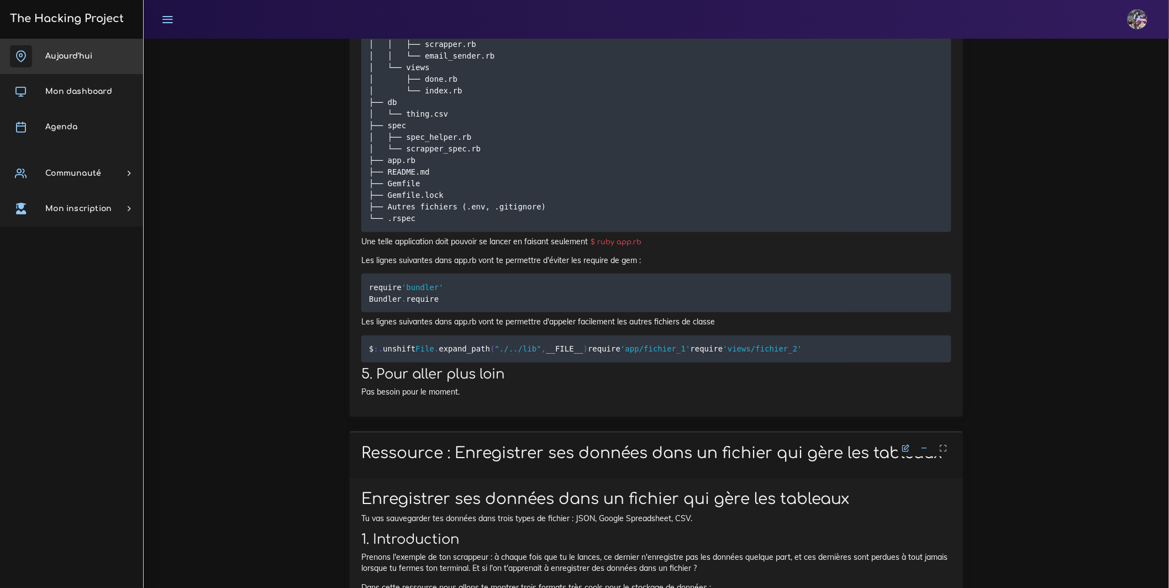
scroll to position [3542, 0]
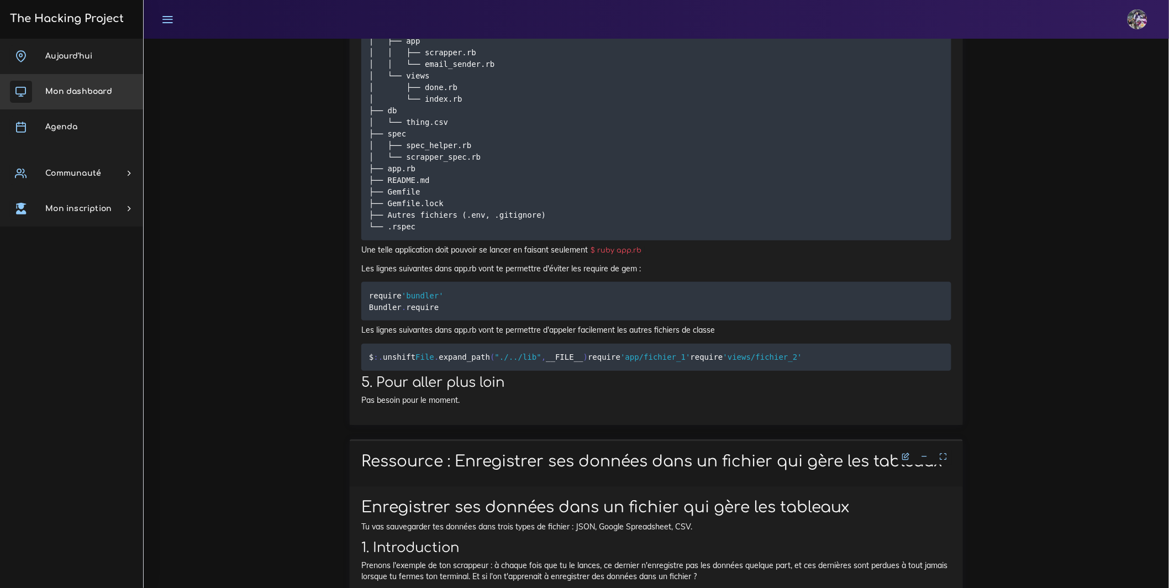
click at [75, 87] on span "Mon dashboard" at bounding box center [78, 91] width 67 height 8
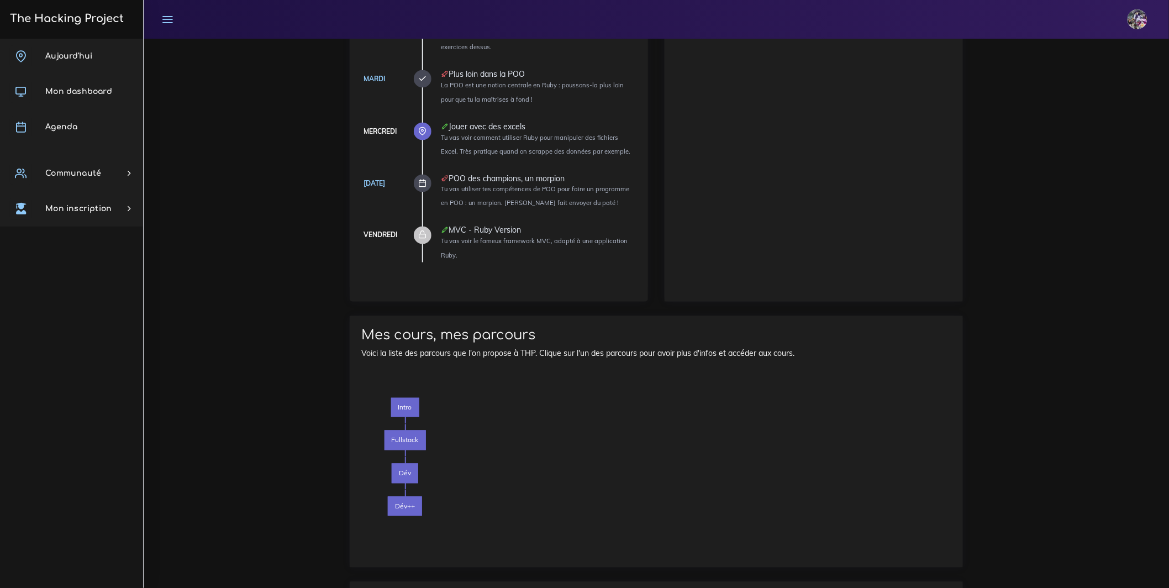
drag, startPoint x: 783, startPoint y: 329, endPoint x: 802, endPoint y: 330, distance: 18.3
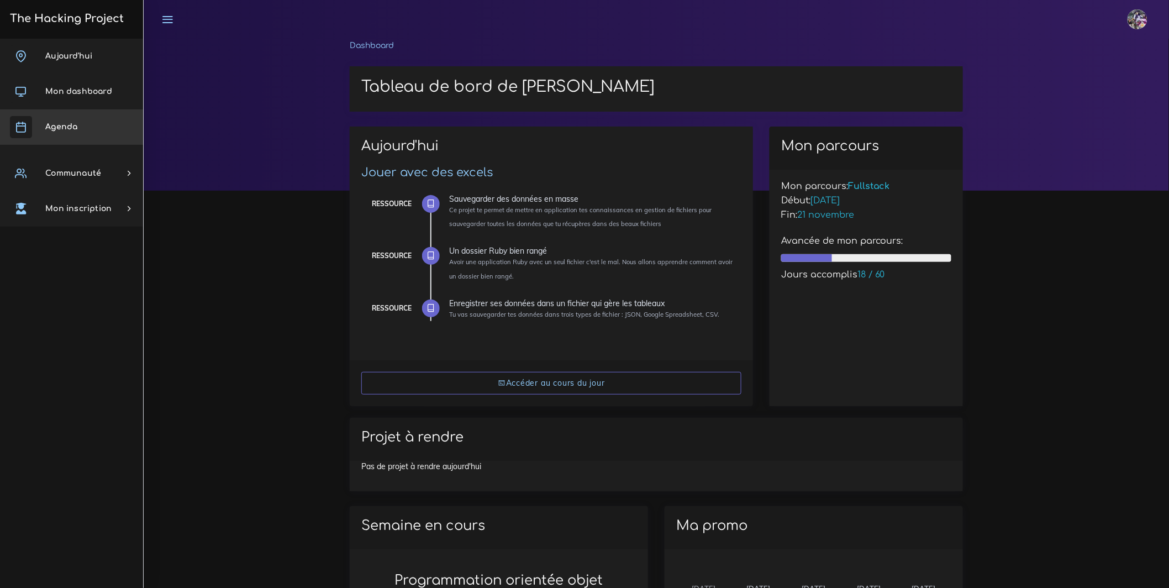
click at [55, 130] on link "Agenda" at bounding box center [71, 126] width 143 height 35
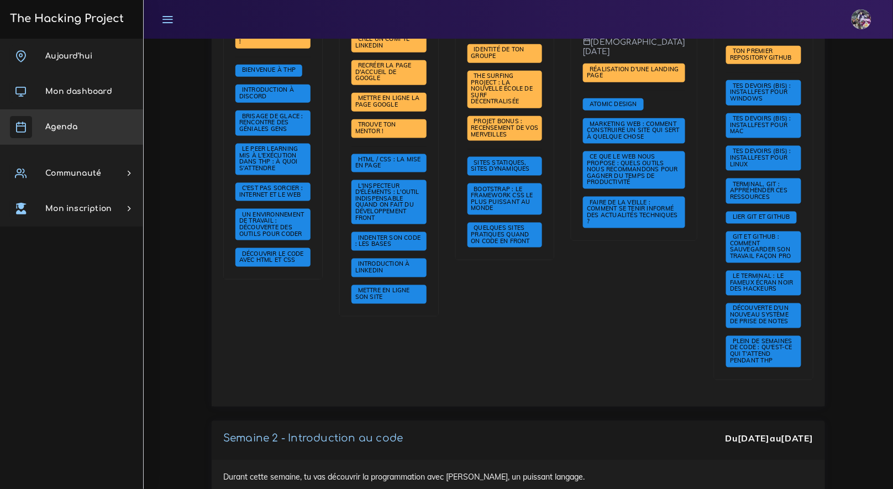
scroll to position [119, 0]
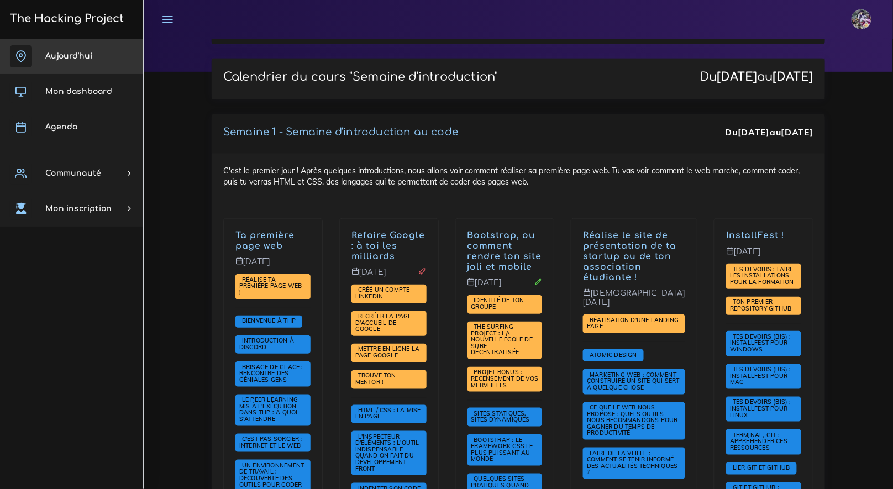
click at [71, 64] on link "Aujourd'hui" at bounding box center [71, 56] width 143 height 35
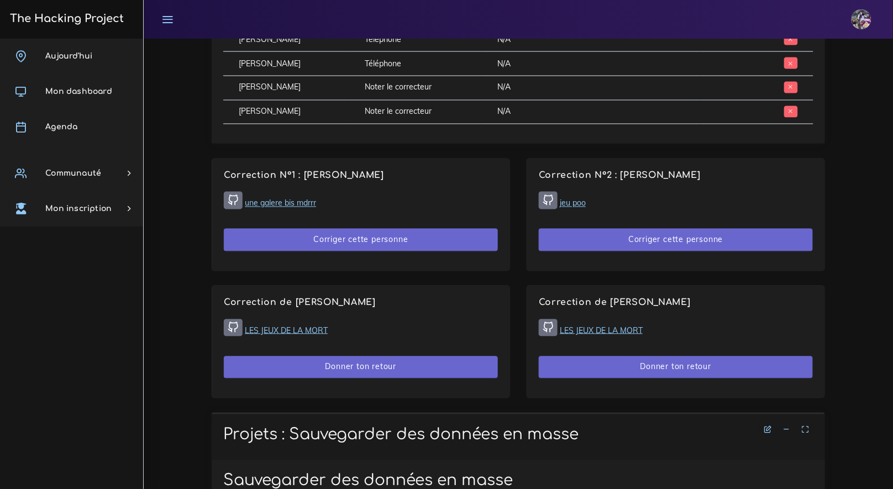
scroll to position [590, 0]
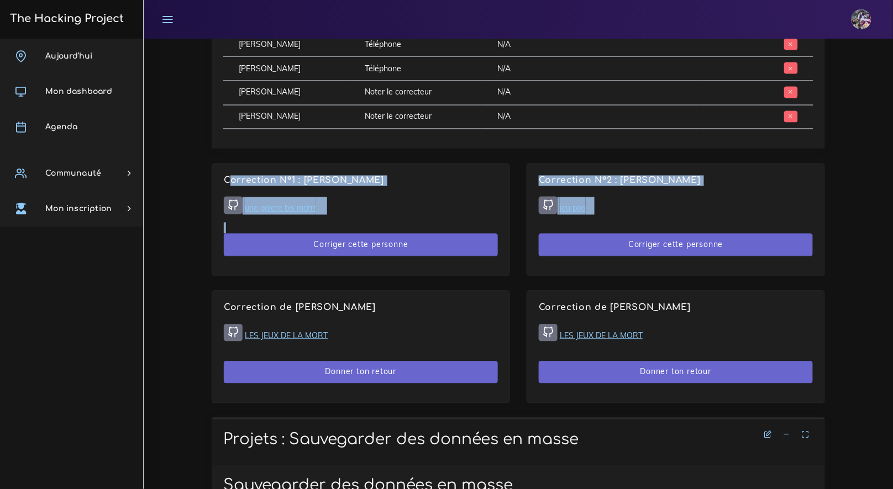
drag, startPoint x: 222, startPoint y: 168, endPoint x: 609, endPoint y: 215, distance: 389.5
click at [602, 216] on div "Corrections du jour Voici comment les corrections vont se passer. Tu vas devoir…" at bounding box center [518, 115] width 630 height 605
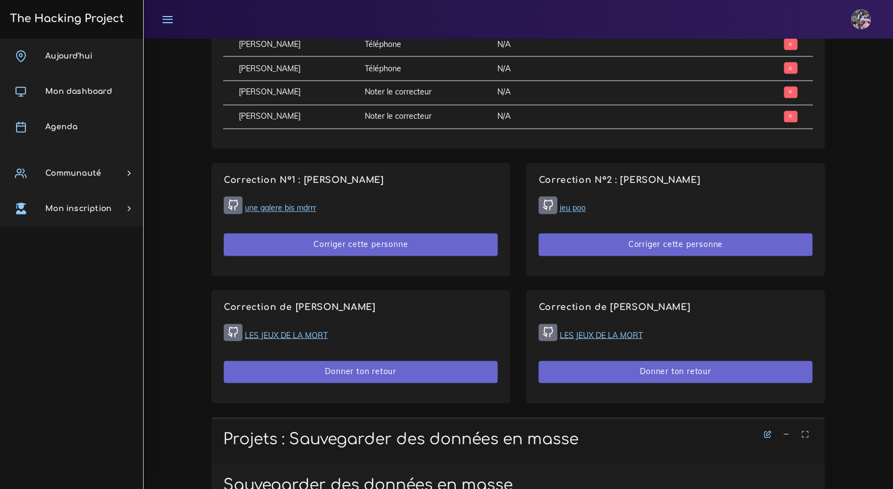
click at [687, 267] on div "Correction N°2 : [PERSON_NAME] jeu poo Corriger cette personne" at bounding box center [675, 220] width 297 height 112
click at [275, 208] on link "une galere bis mdrrr" at bounding box center [280, 208] width 71 height 10
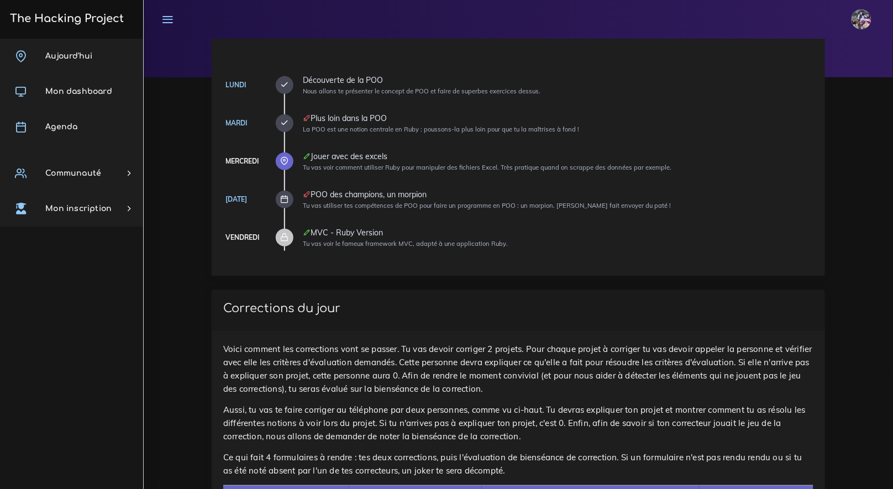
scroll to position [0, 0]
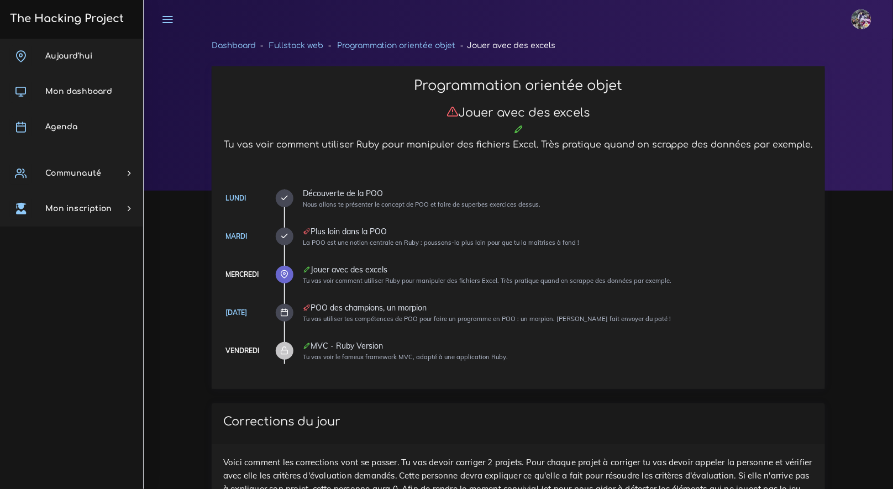
click at [77, 17] on h3 "The Hacking Project" at bounding box center [65, 19] width 117 height 12
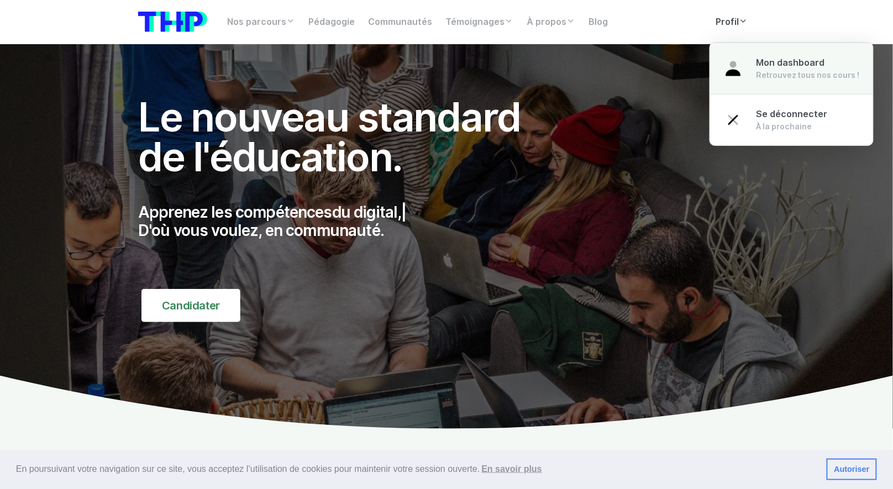
click at [762, 66] on span "Mon dashboard" at bounding box center [790, 62] width 69 height 10
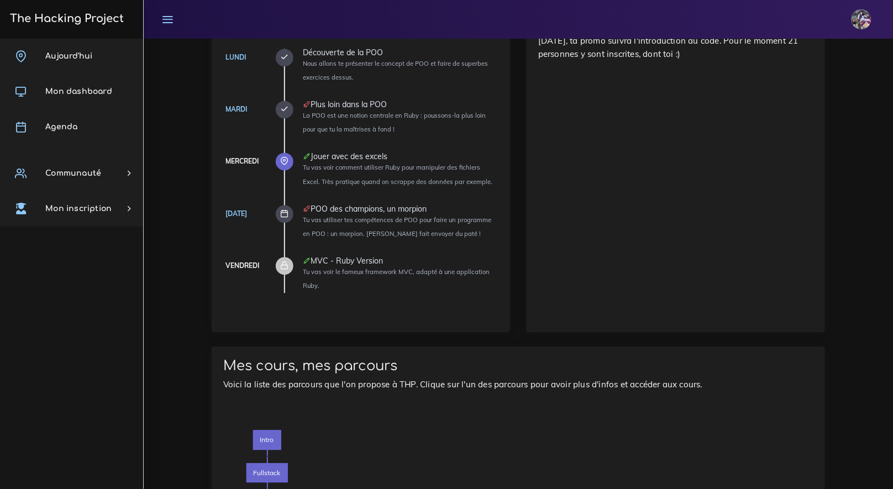
drag, startPoint x: 624, startPoint y: 352, endPoint x: 636, endPoint y: 347, distance: 13.1
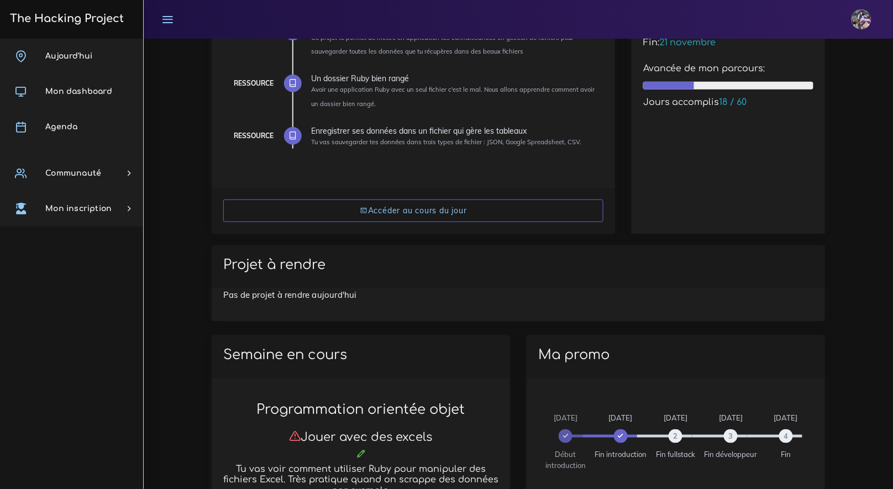
scroll to position [7, 0]
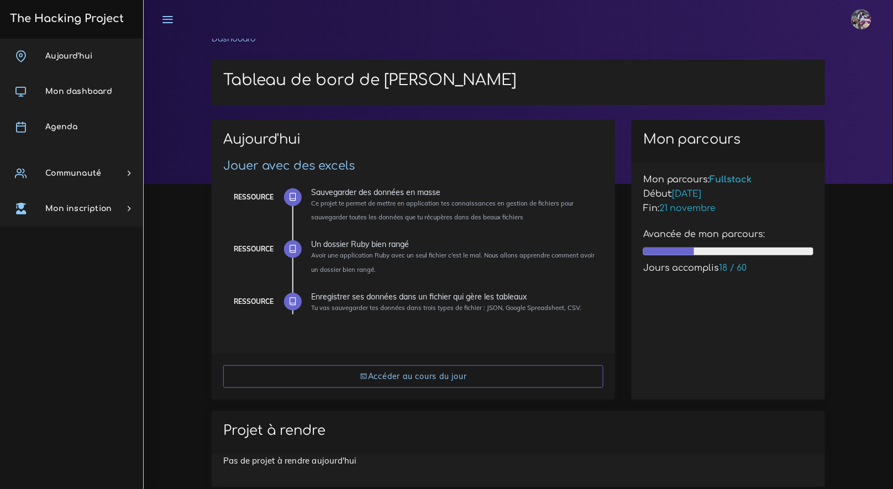
click at [101, 30] on link "The Hacking Project" at bounding box center [65, 18] width 117 height 36
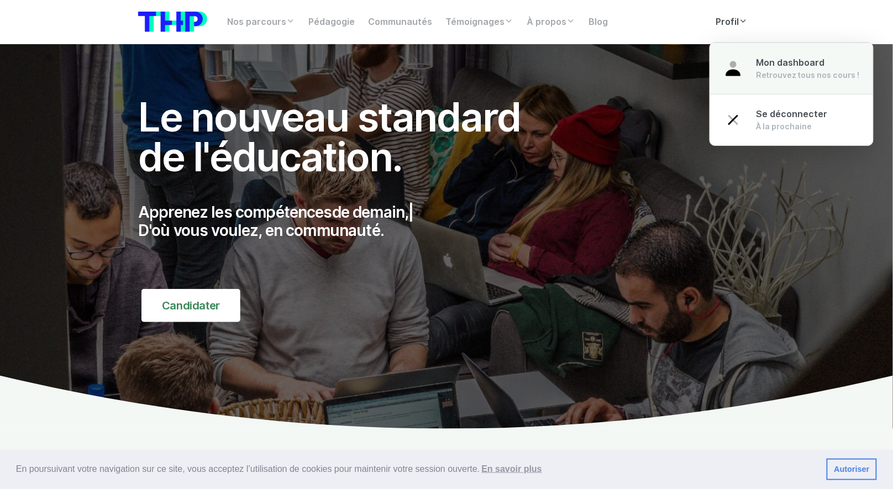
click at [764, 65] on span "Mon dashboard" at bounding box center [790, 62] width 69 height 10
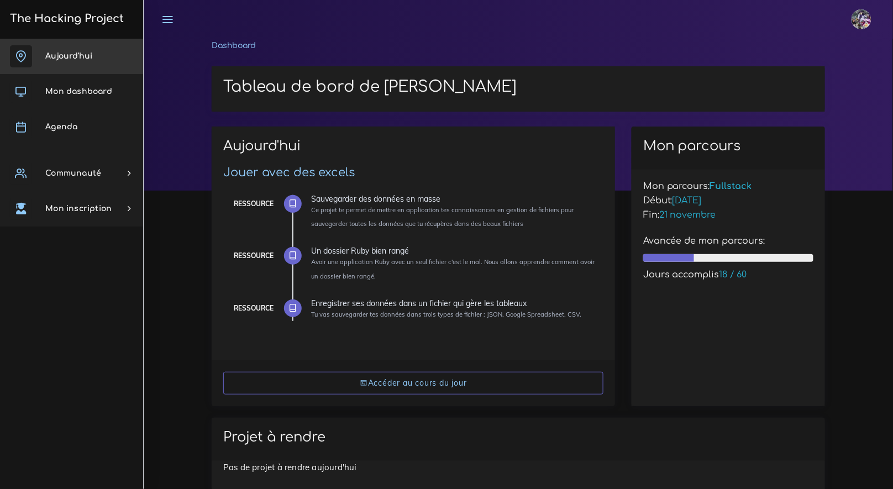
click at [78, 66] on link "Aujourd'hui" at bounding box center [71, 56] width 143 height 35
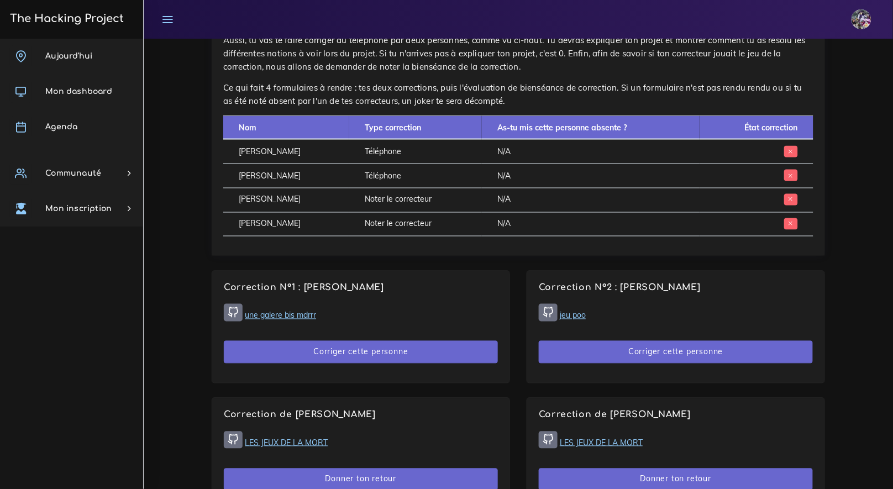
scroll to position [505, 0]
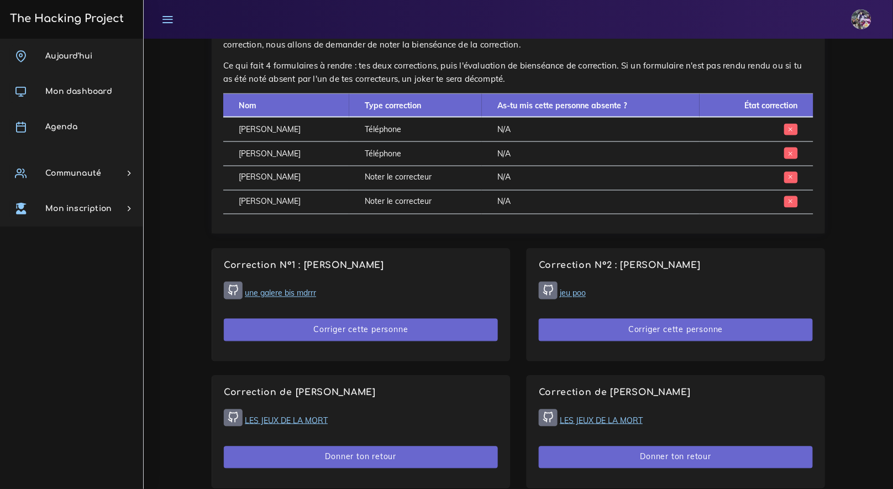
click at [703, 314] on div "Correction N°2 : Pablo MASIP jeu poo Corriger cette personne" at bounding box center [675, 305] width 297 height 112
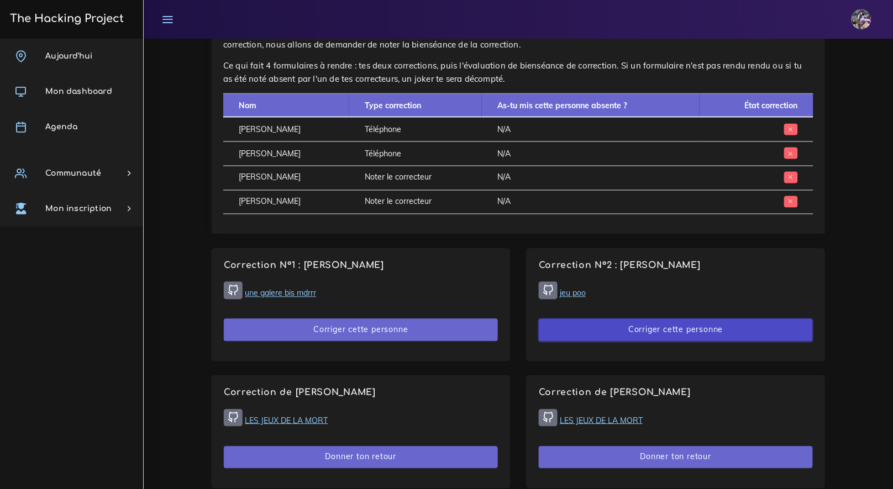
click at [696, 329] on button "Corriger cette personne" at bounding box center [676, 330] width 274 height 23
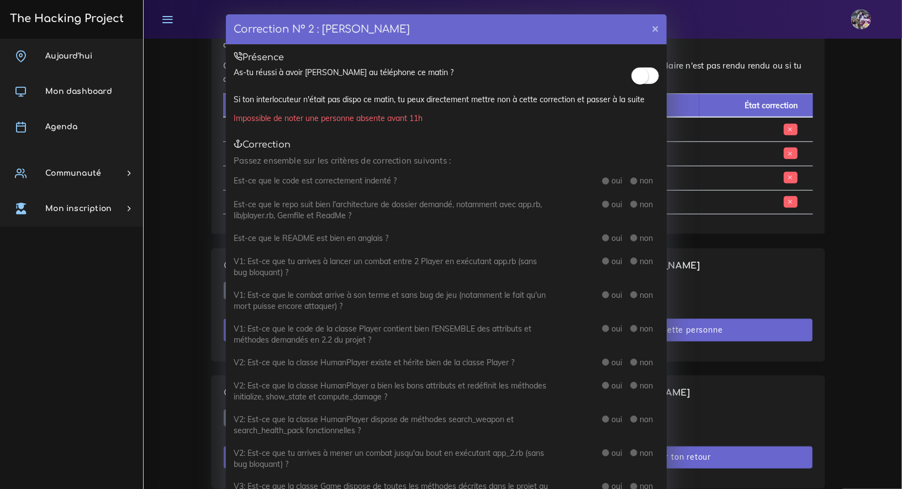
click at [748, 49] on div "Correction N° 2 : Pablo MASIP × Présence As-tu réussi à avoir Pablo au téléphon…" at bounding box center [451, 244] width 902 height 489
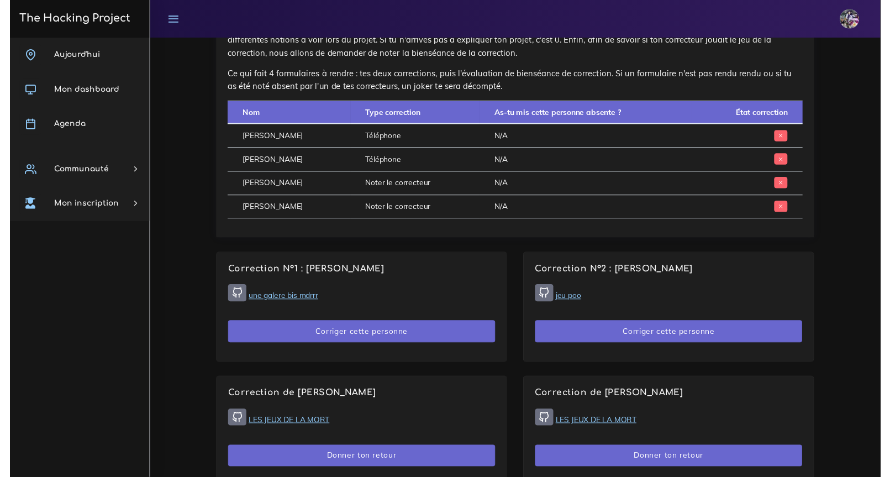
scroll to position [483, 0]
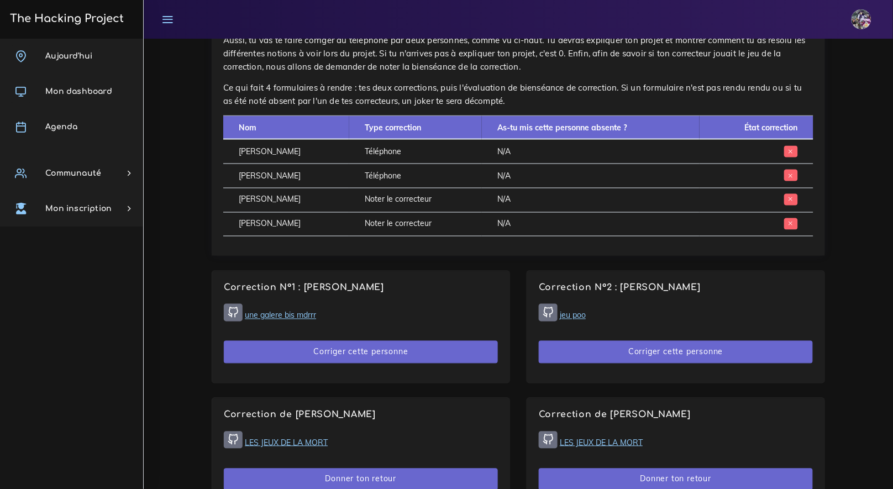
click at [578, 313] on link "jeu poo" at bounding box center [573, 315] width 26 height 10
click at [623, 359] on button "Corriger cette personne" at bounding box center [676, 352] width 274 height 23
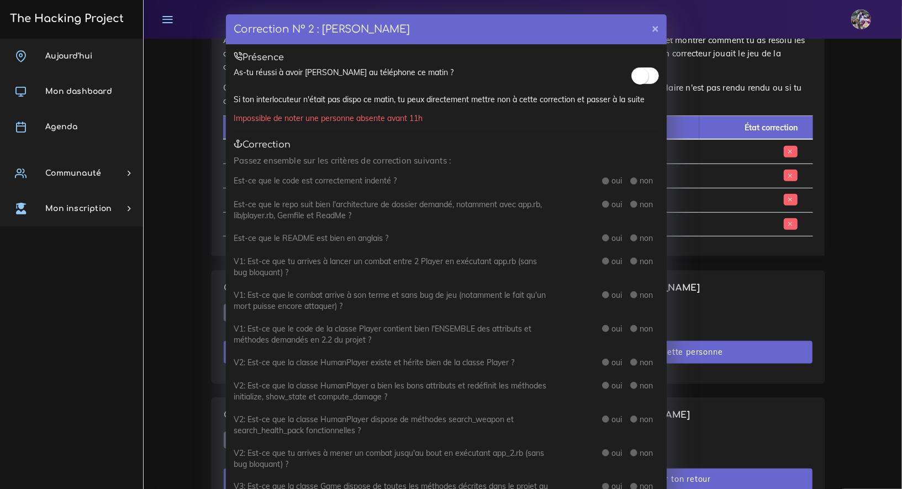
click at [642, 89] on div "Présence As-tu réussi à avoir Pablo au téléphone ce matin ? Si ton interlocuteu…" at bounding box center [446, 494] width 441 height 898
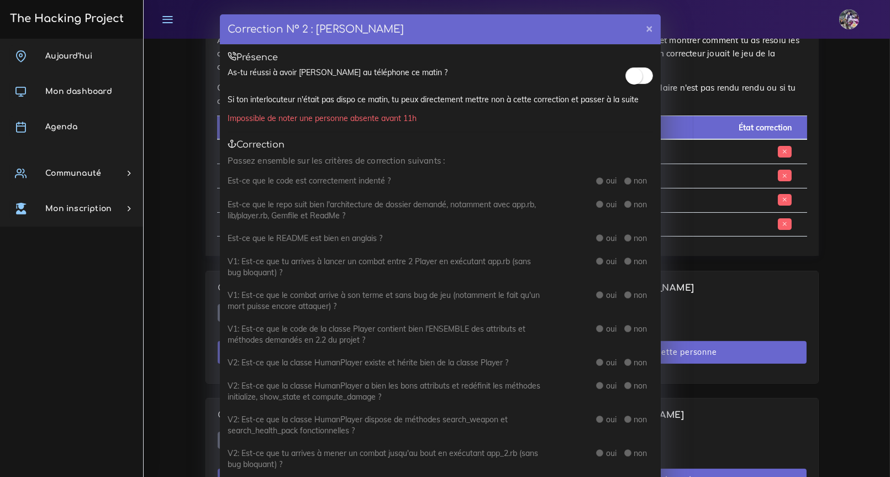
click at [637, 72] on span at bounding box center [639, 75] width 28 height 17
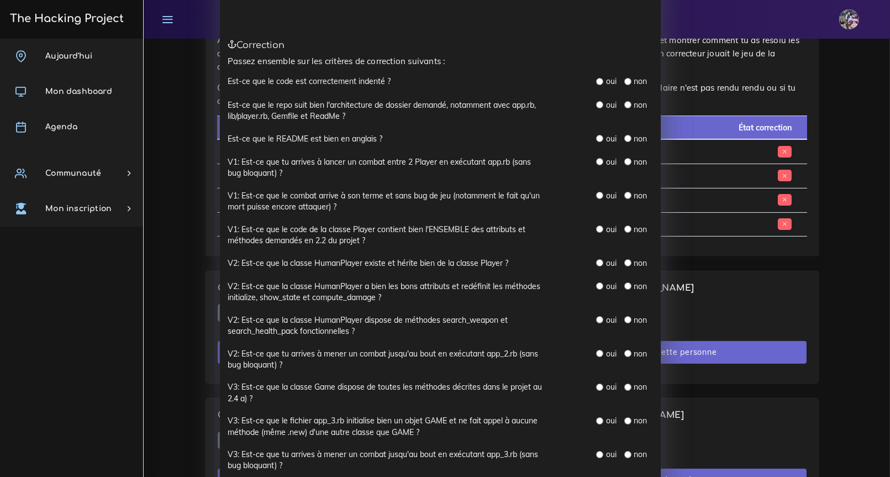
scroll to position [99, 0]
click at [596, 78] on input "radio" at bounding box center [599, 81] width 7 height 7
radio input "true"
click at [596, 108] on div "oui" at bounding box center [606, 104] width 20 height 11
click at [596, 102] on input "radio" at bounding box center [599, 104] width 7 height 7
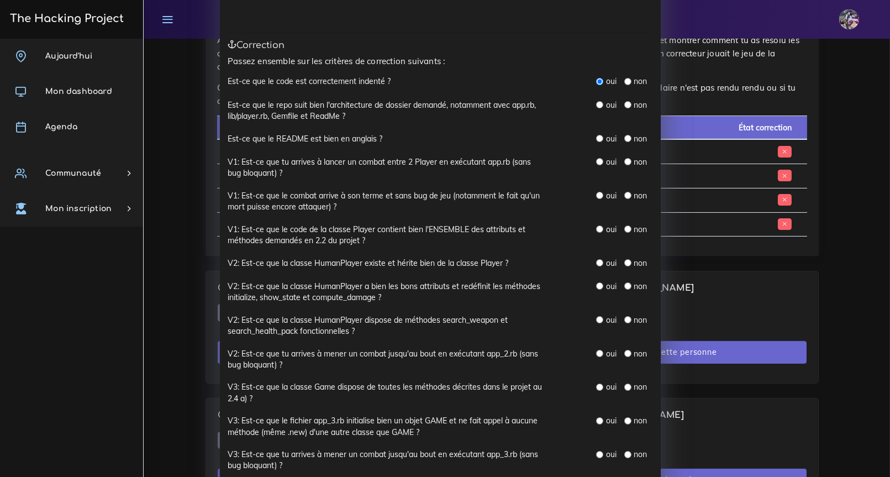
radio input "true"
click at [597, 133] on div "oui" at bounding box center [606, 138] width 20 height 11
click at [600, 141] on div "oui" at bounding box center [606, 138] width 20 height 11
click at [591, 138] on div "oui non" at bounding box center [606, 139] width 110 height 12
click at [597, 141] on div "oui" at bounding box center [606, 138] width 20 height 11
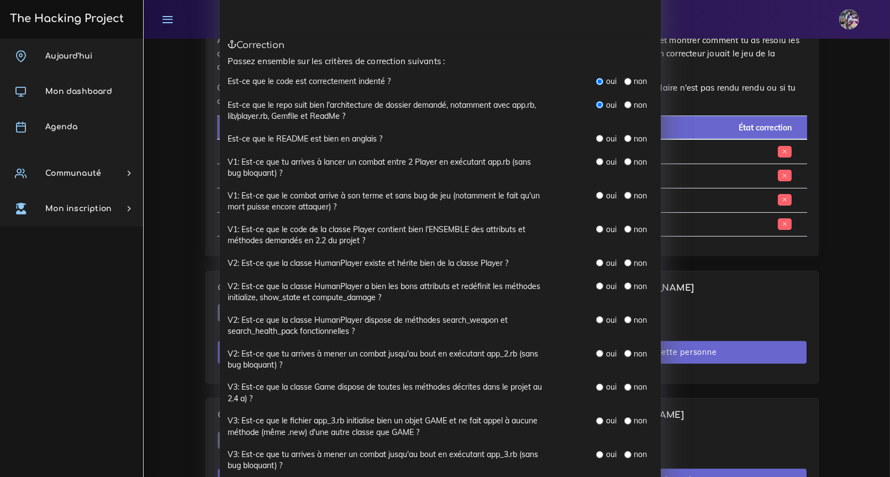
click at [597, 138] on input "radio" at bounding box center [599, 138] width 7 height 7
radio input "true"
click at [596, 161] on input "radio" at bounding box center [599, 161] width 7 height 7
radio input "true"
click at [596, 196] on input "radio" at bounding box center [599, 195] width 7 height 7
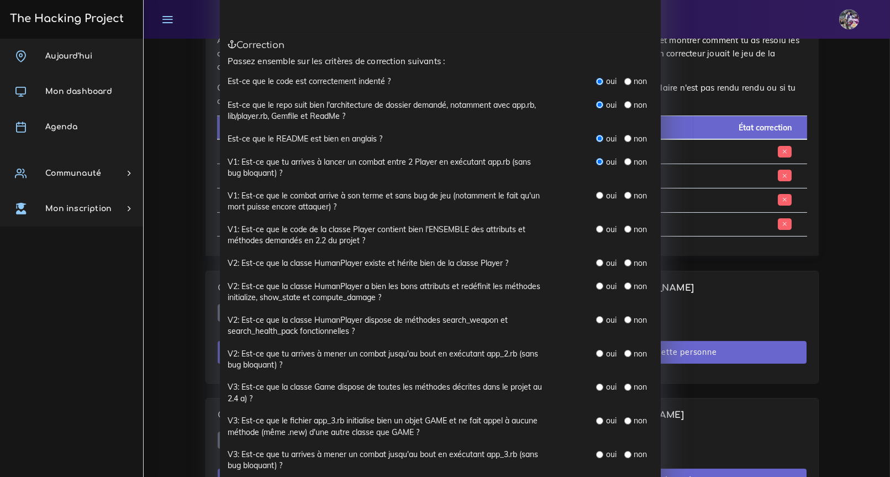
radio input "true"
click at [596, 230] on input "radio" at bounding box center [599, 228] width 7 height 7
radio input "true"
click at [596, 264] on input "radio" at bounding box center [599, 262] width 7 height 7
radio input "true"
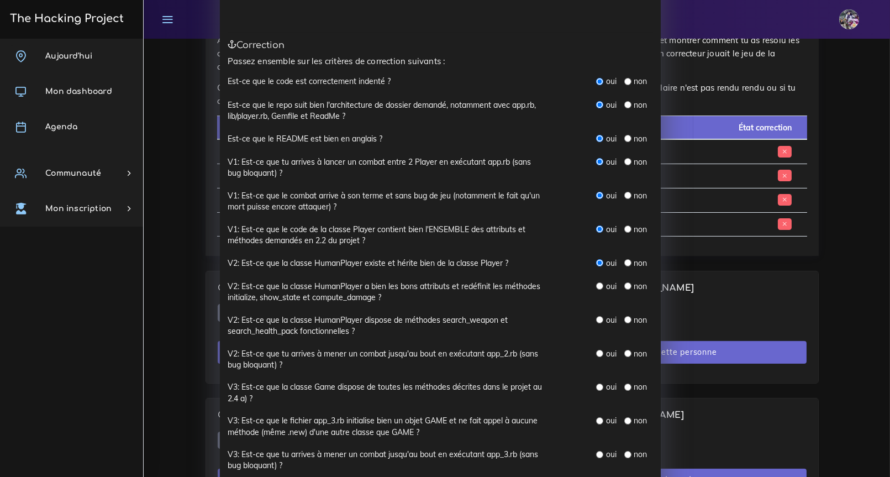
click at [599, 285] on div "oui" at bounding box center [606, 286] width 20 height 11
click at [597, 286] on input "radio" at bounding box center [599, 285] width 7 height 7
radio input "true"
click at [598, 320] on input "radio" at bounding box center [599, 319] width 7 height 7
radio input "true"
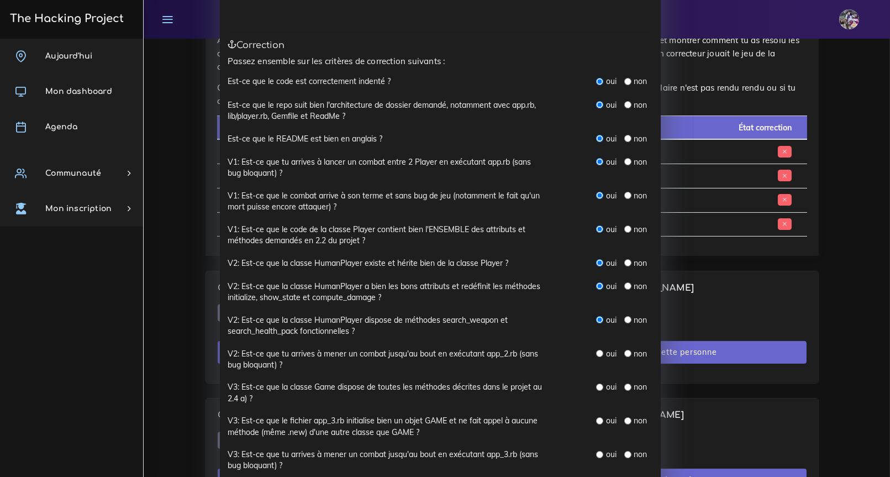
click at [596, 352] on input "radio" at bounding box center [599, 353] width 7 height 7
radio input "true"
click at [596, 352] on input "radio" at bounding box center [599, 353] width 7 height 7
click at [624, 386] on input "radio" at bounding box center [627, 386] width 7 height 7
radio input "true"
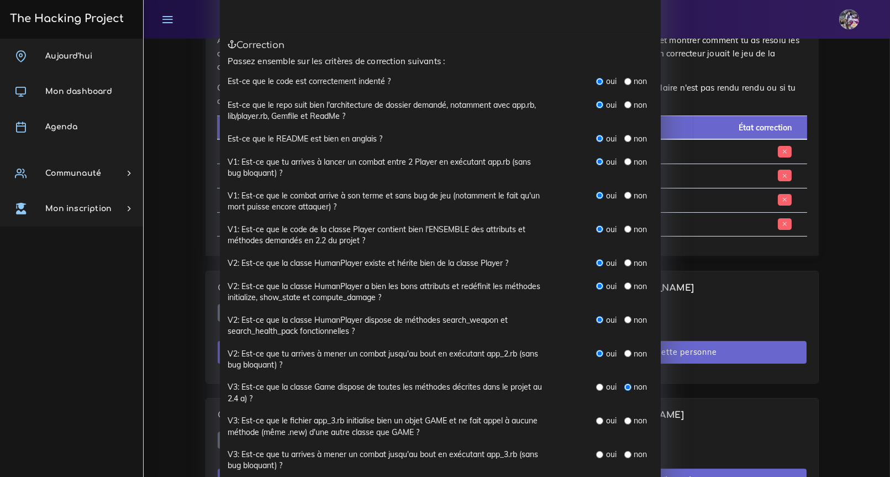
click at [606, 386] on label "oui" at bounding box center [611, 386] width 10 height 11
click at [601, 386] on div "oui" at bounding box center [606, 386] width 20 height 11
click at [599, 386] on div "oui" at bounding box center [606, 386] width 20 height 11
click at [596, 387] on input "radio" at bounding box center [599, 386] width 7 height 7
radio input "true"
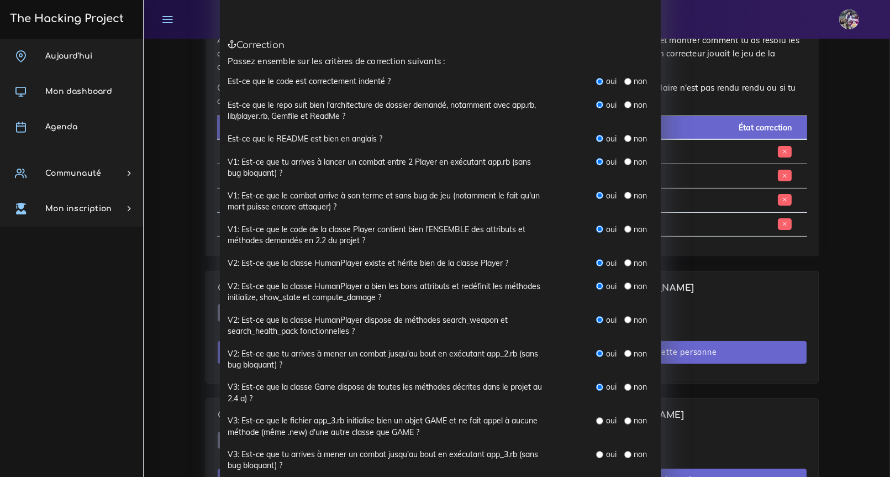
click at [636, 384] on label "non" at bounding box center [640, 386] width 13 height 11
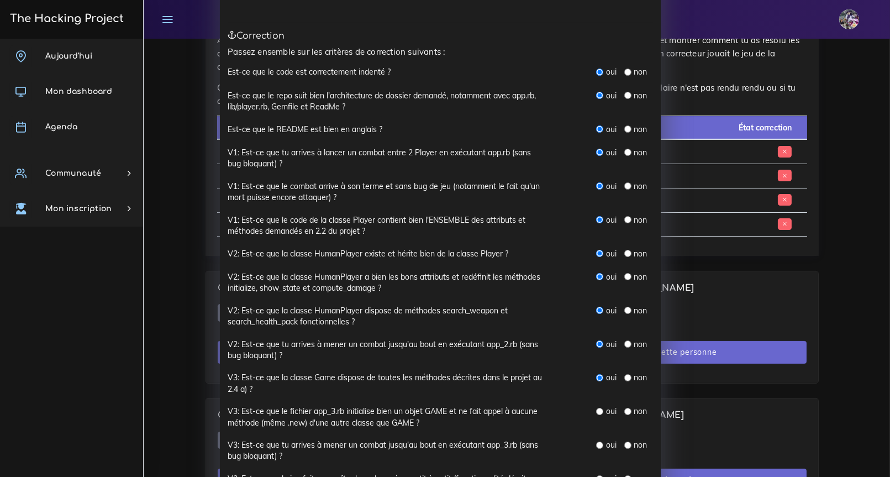
scroll to position [109, 0]
click at [624, 375] on input "radio" at bounding box center [627, 376] width 7 height 7
radio input "true"
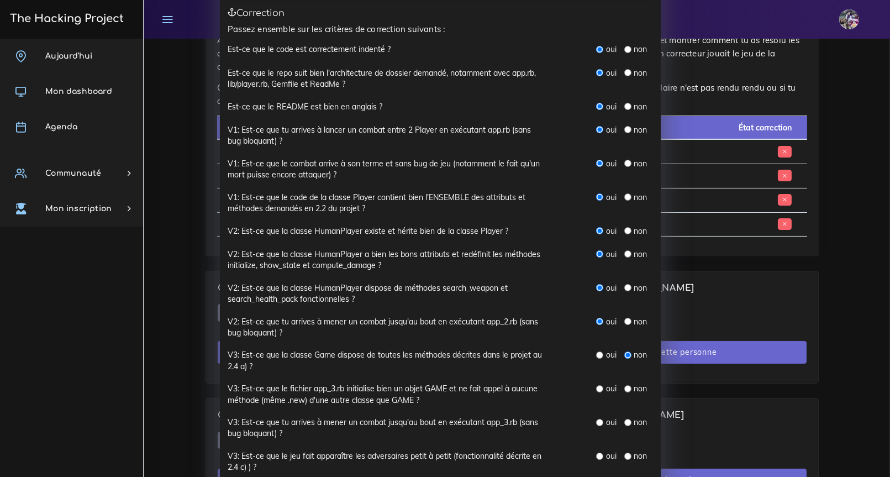
scroll to position [134, 0]
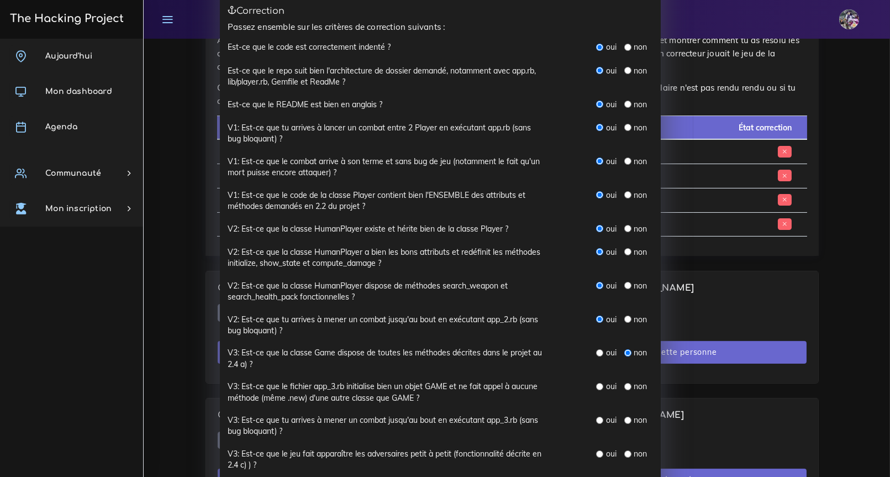
click at [295, 393] on label "V3: Est-ce que le fichier app_3.rb initialise bien un objet GAME et ne fait app…" at bounding box center [385, 392] width 315 height 23
click at [598, 389] on div "oui" at bounding box center [606, 386] width 20 height 11
click at [597, 387] on input "radio" at bounding box center [599, 386] width 7 height 7
radio input "true"
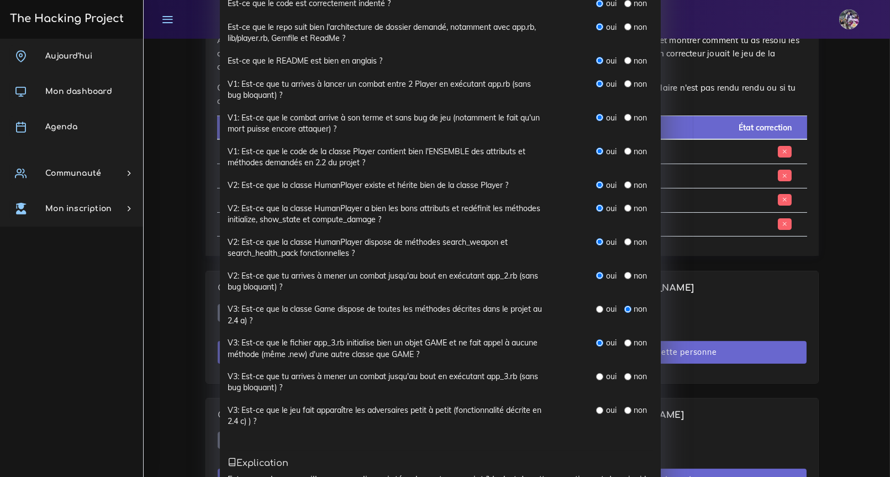
scroll to position [246, 0]
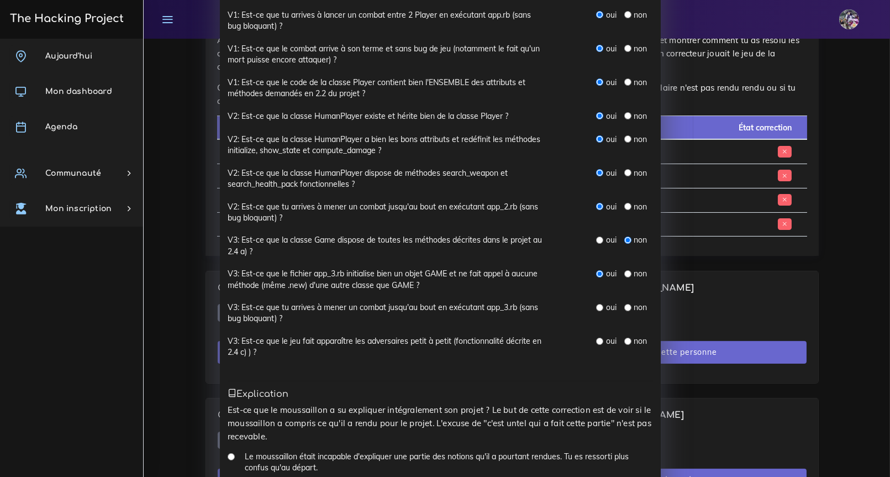
click at [596, 305] on input "radio" at bounding box center [599, 307] width 7 height 7
radio input "true"
click at [597, 341] on input "radio" at bounding box center [599, 341] width 7 height 7
radio input "true"
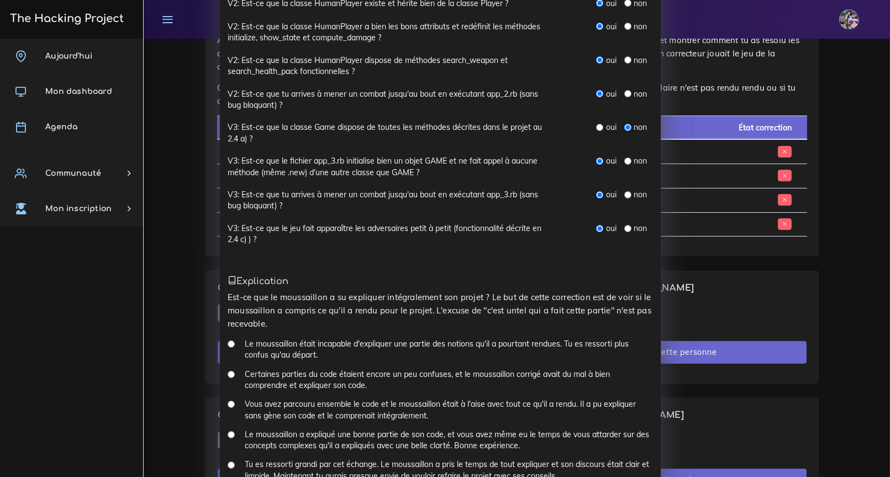
scroll to position [467, 0]
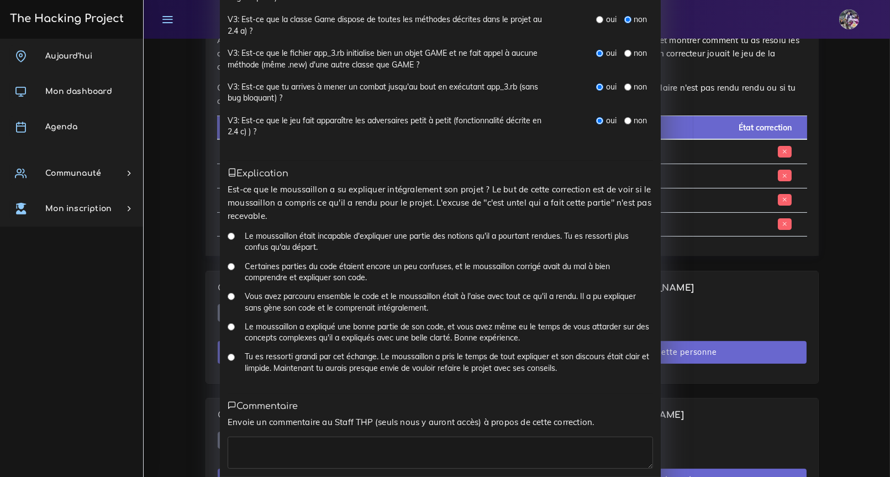
click at [228, 355] on input "Tu es ressorti grandi par cet échange. Le moussaillon a pris le temps de tout e…" at bounding box center [231, 357] width 7 height 7
radio input "true"
click at [288, 458] on textarea at bounding box center [440, 452] width 425 height 32
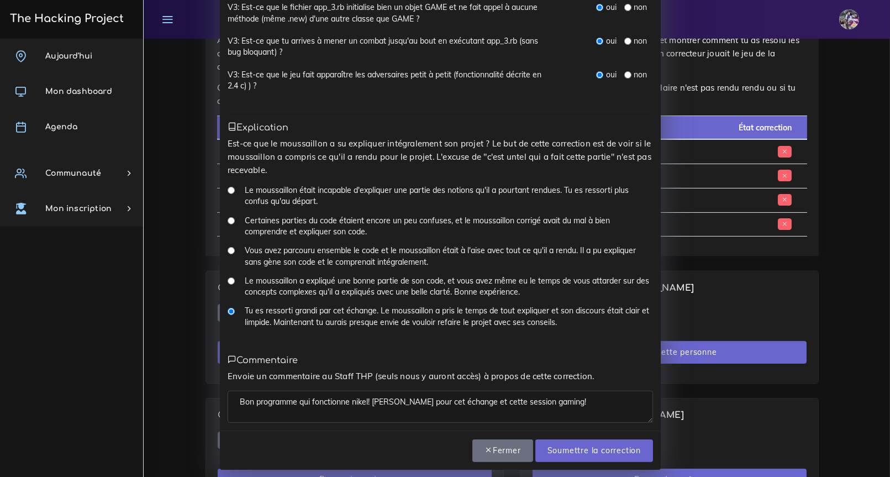
scroll to position [516, 0]
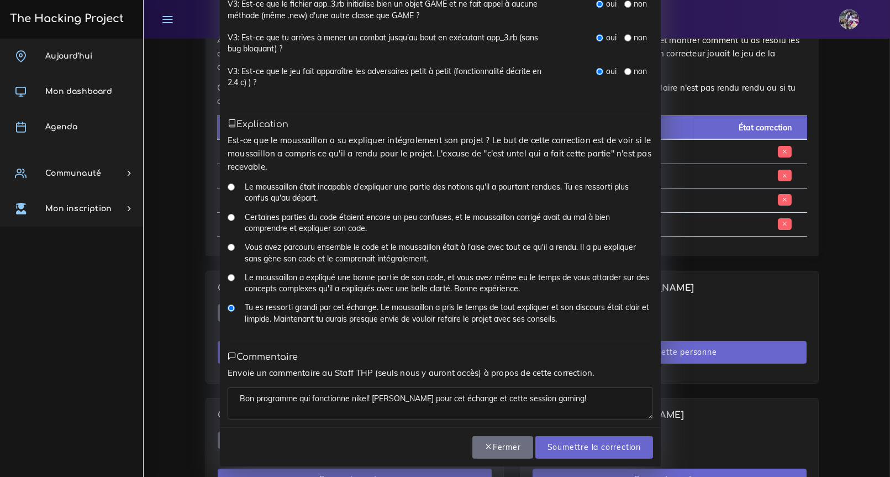
type textarea "Bon programme qui fonctionne nikel! [PERSON_NAME] pour cet échange et cette ses…"
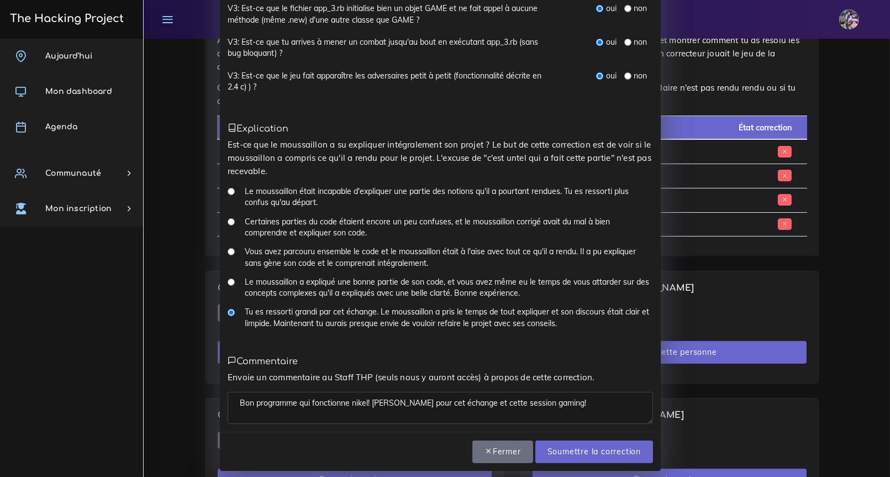
scroll to position [498, 0]
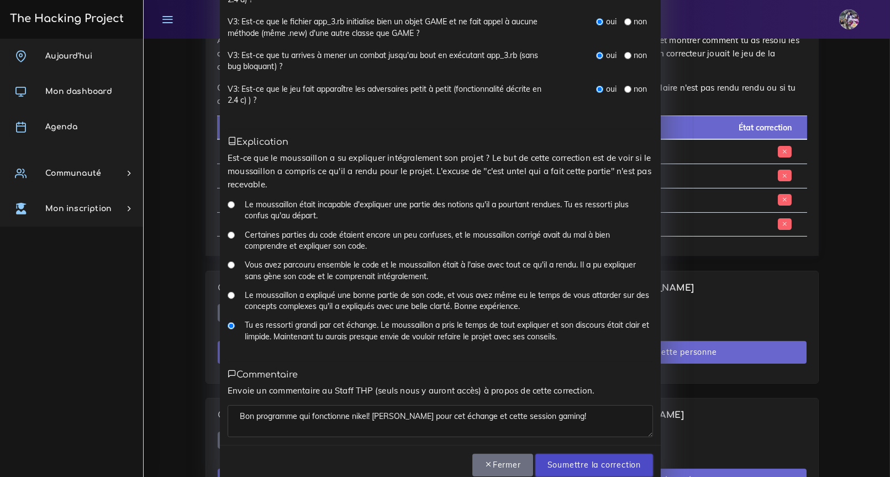
click at [579, 467] on input "Soumettre la correction" at bounding box center [594, 465] width 118 height 23
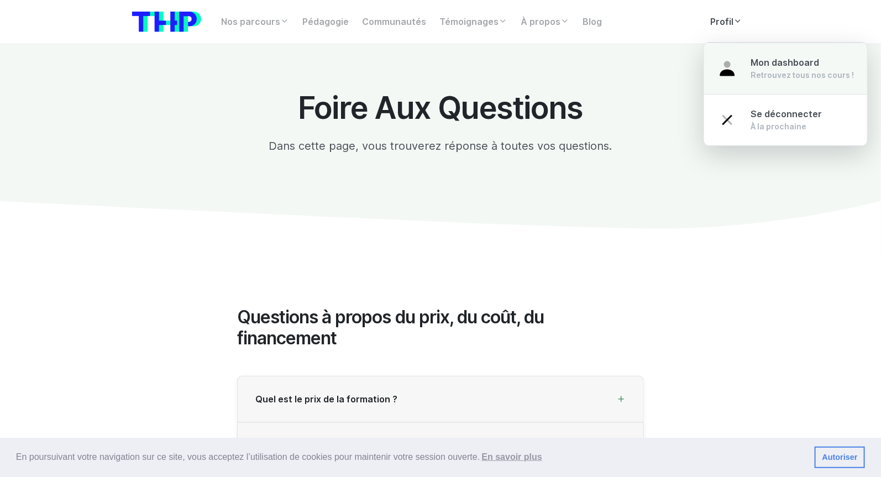
click at [769, 77] on div "Retrouvez tous nos cours !" at bounding box center [801, 75] width 103 height 11
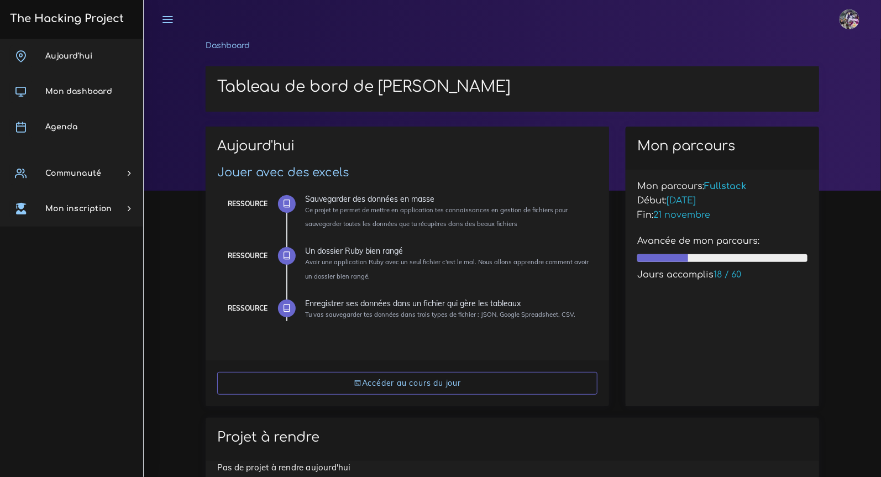
scroll to position [272, 0]
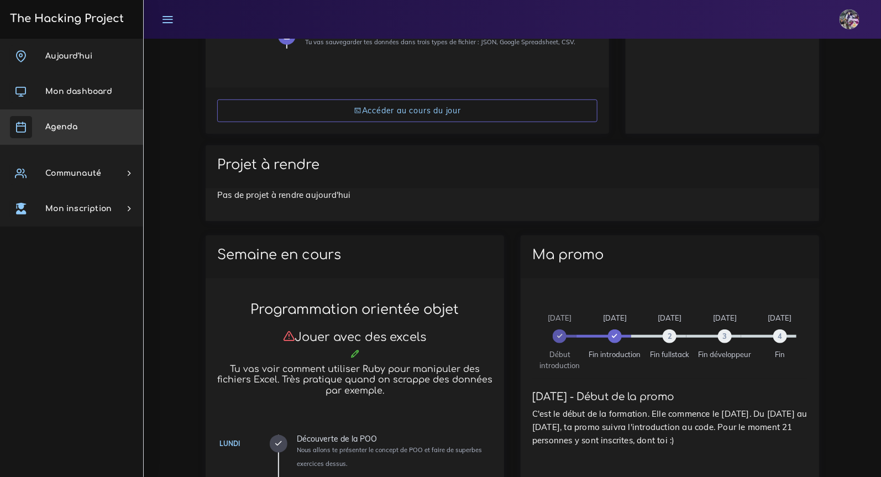
click at [86, 122] on link "Agenda" at bounding box center [71, 126] width 143 height 35
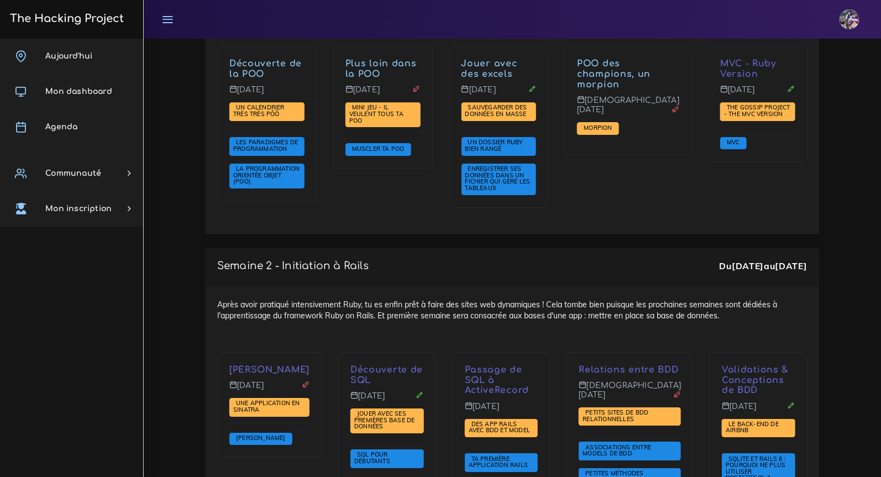
scroll to position [1514, 0]
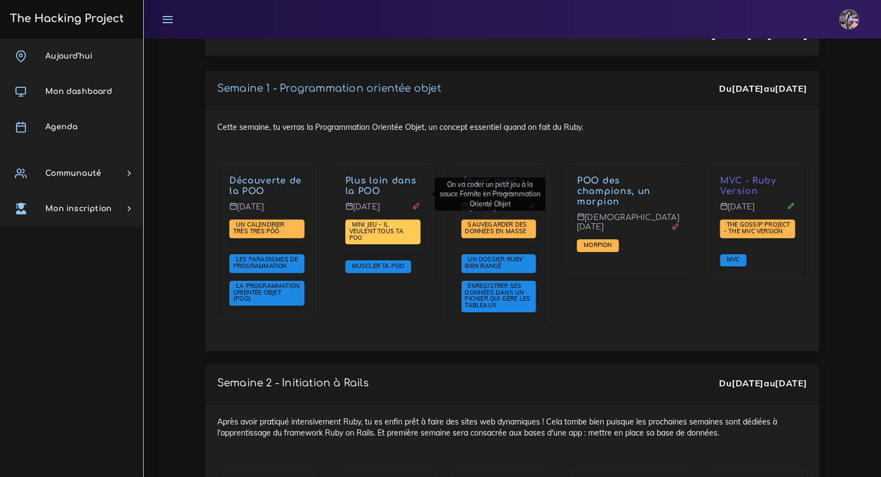
click at [390, 219] on span "Mini jeu - il veulent tous ta POO" at bounding box center [382, 231] width 75 height 25
click at [391, 220] on span "Mini jeu - il veulent tous ta POO" at bounding box center [376, 230] width 54 height 20
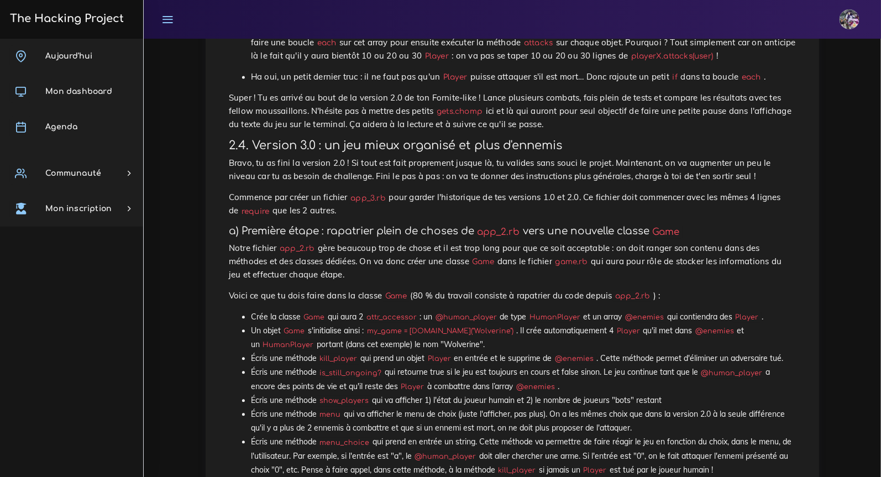
scroll to position [5203, 0]
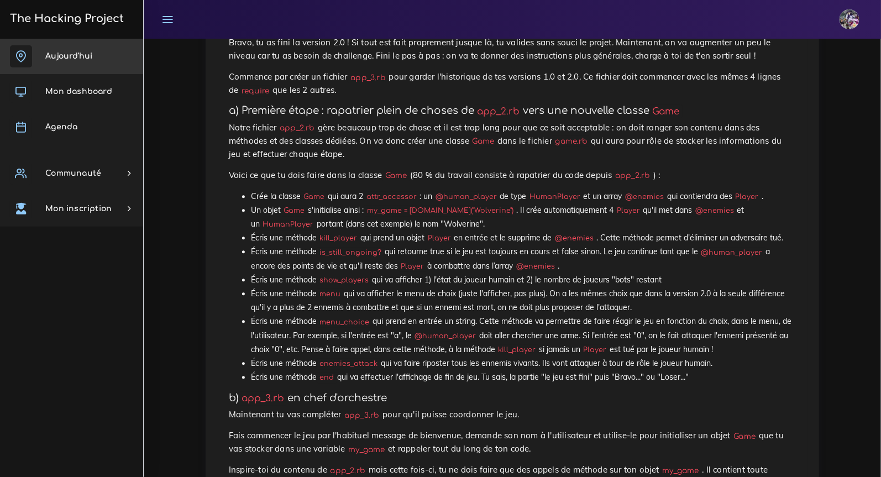
click at [75, 53] on span "Aujourd'hui" at bounding box center [68, 56] width 47 height 8
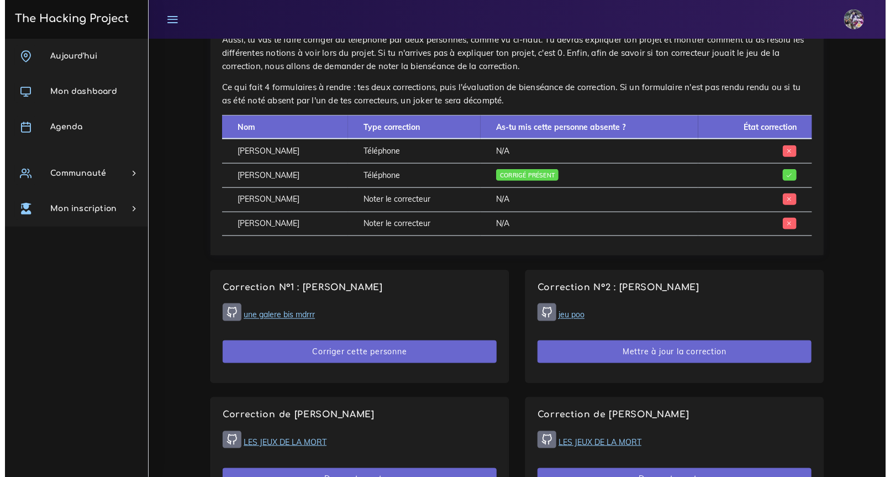
scroll to position [610, 0]
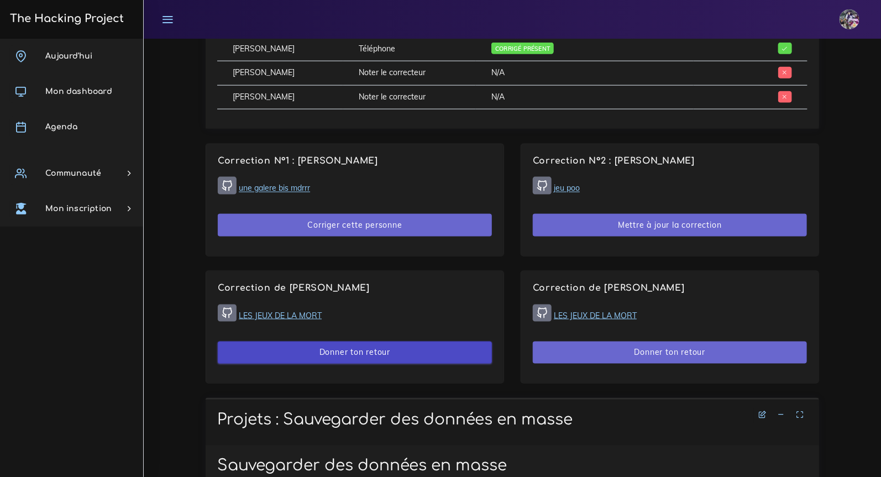
click at [443, 361] on button "Donner ton retour" at bounding box center [355, 352] width 274 height 23
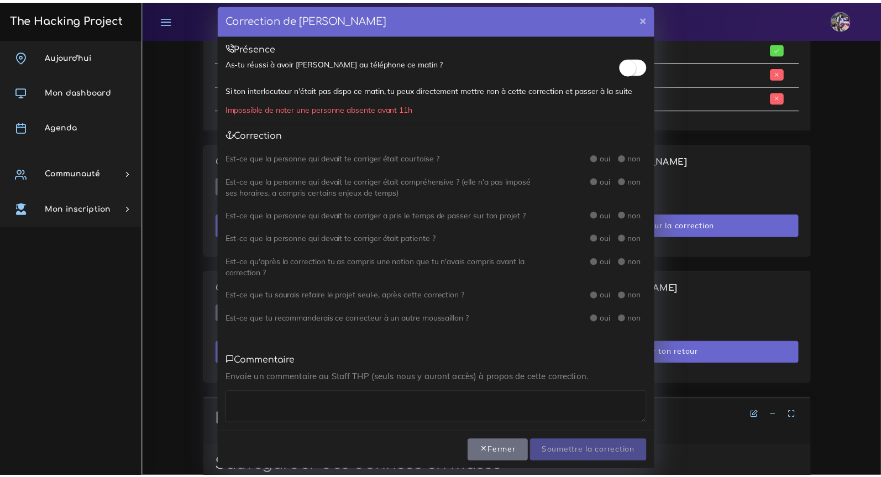
scroll to position [15, 0]
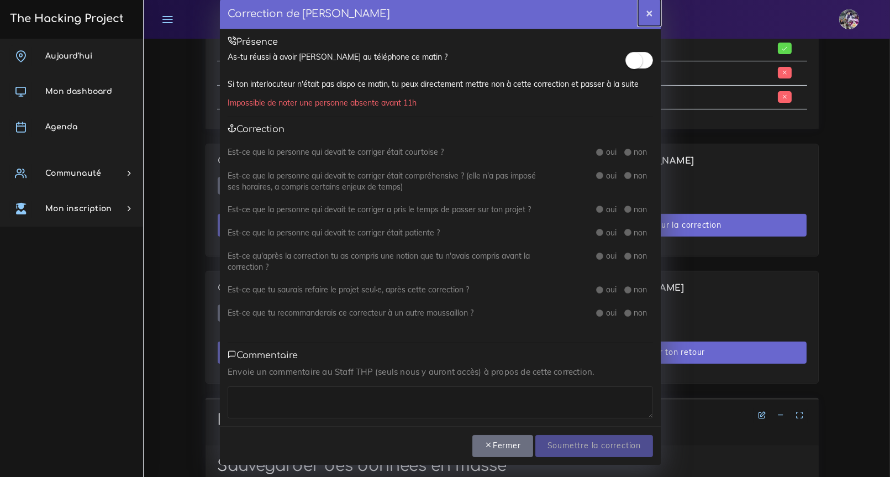
click at [649, 12] on button "×" at bounding box center [649, 12] width 23 height 27
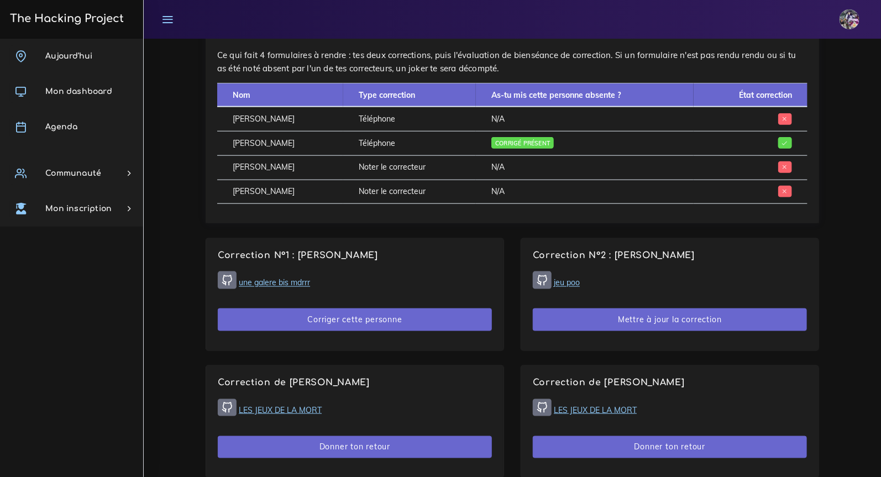
scroll to position [561, 0]
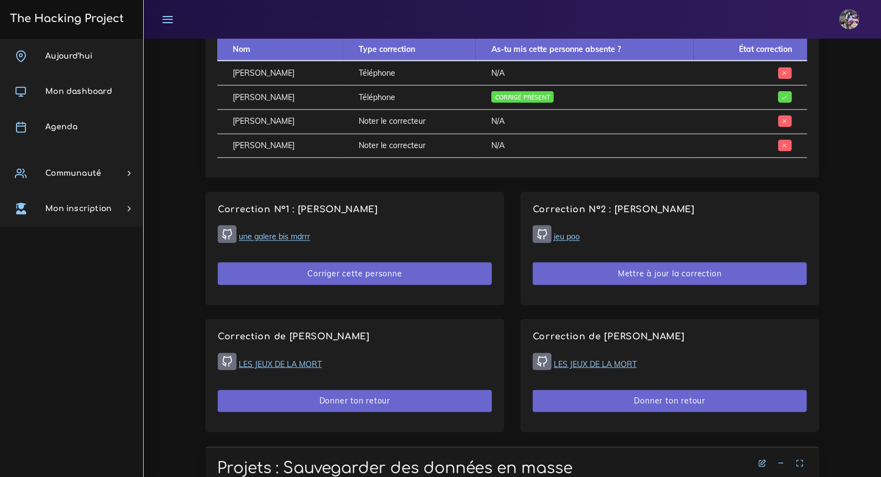
click at [291, 238] on link "une galere bis mdrrr" at bounding box center [274, 237] width 71 height 10
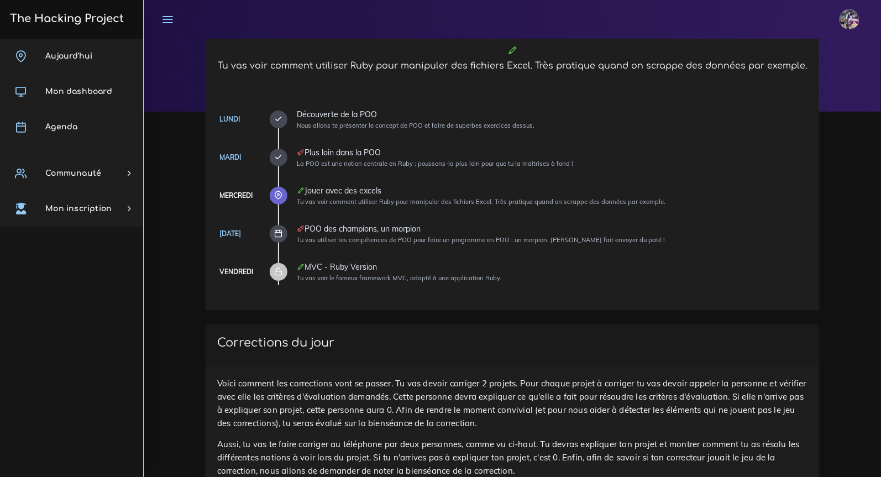
scroll to position [78, 0]
